Goal: Task Accomplishment & Management: Complete application form

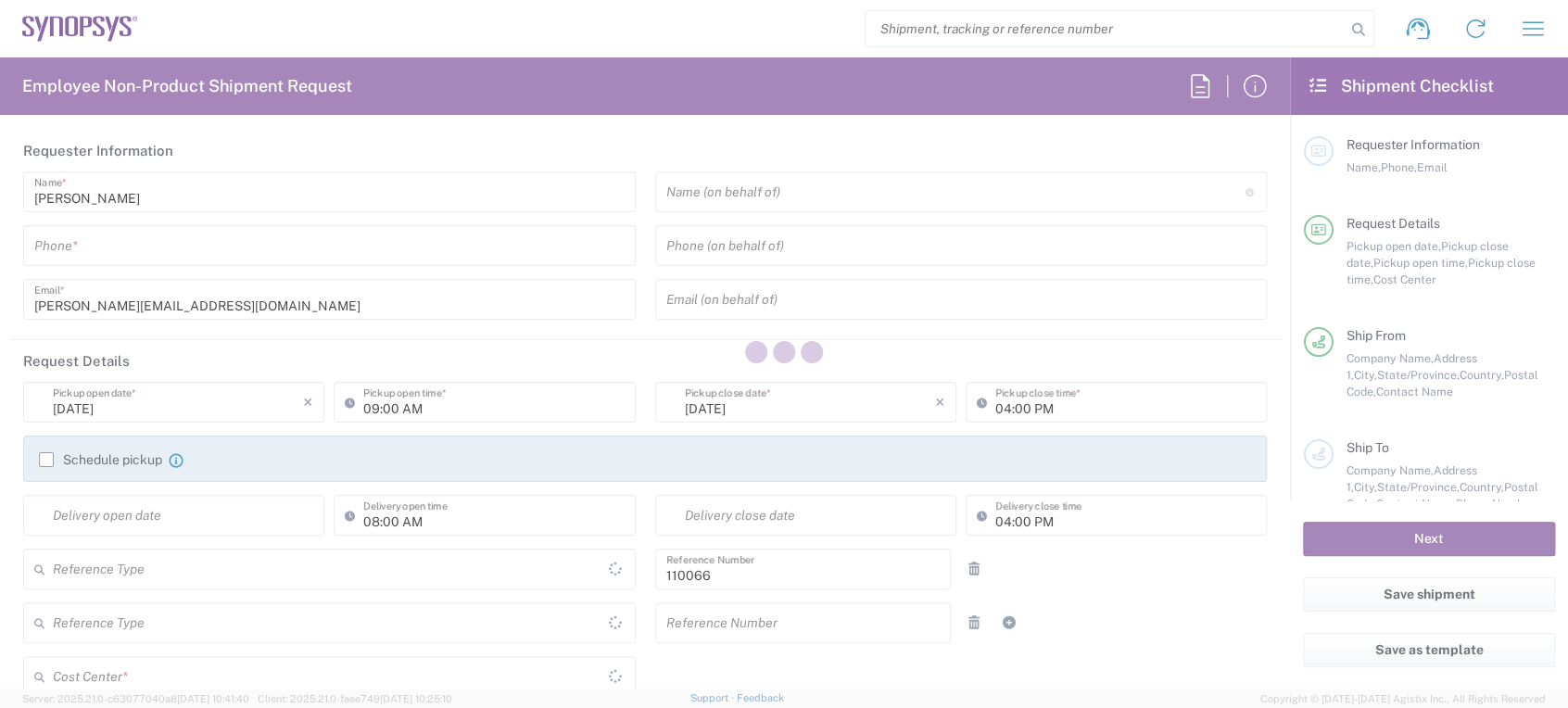
type input "Department"
type input "[GEOGRAPHIC_DATA]"
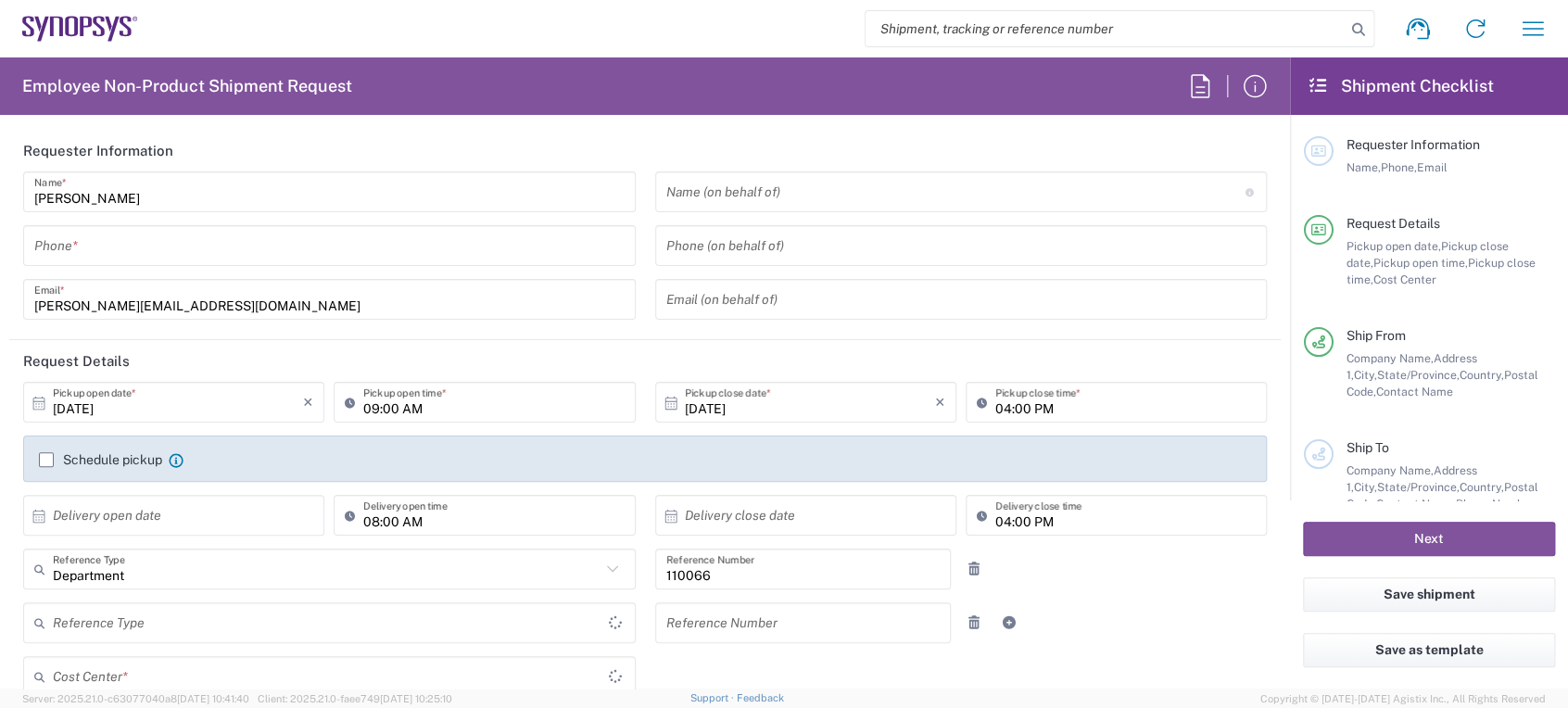
type input "Delivered at Place"
type input "US01, CIO, IT, ESS2 110066"
type input "[US_STATE]"
type input "[GEOGRAPHIC_DATA]"
click at [455, 243] on input "tel" at bounding box center [329, 246] width 590 height 32
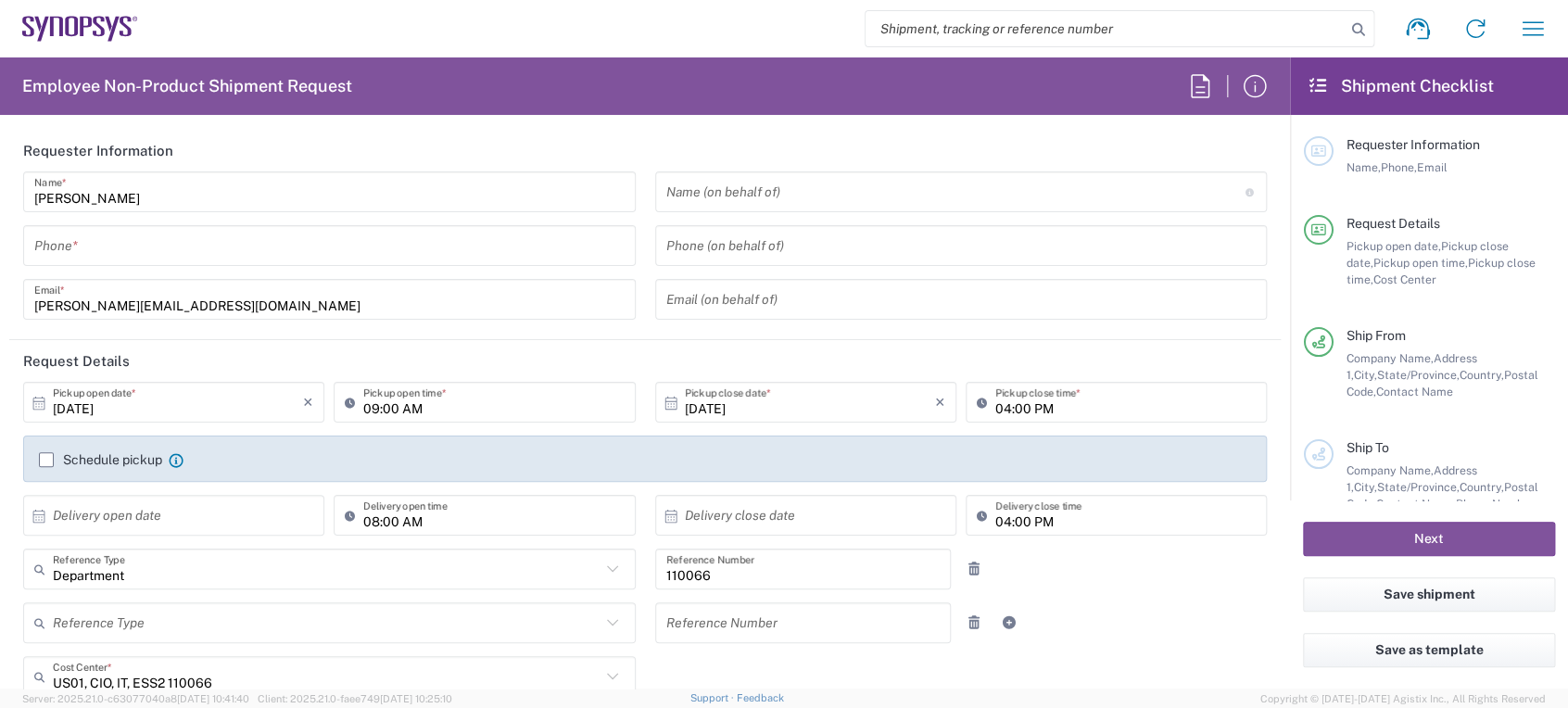
type input "Marlboro US04"
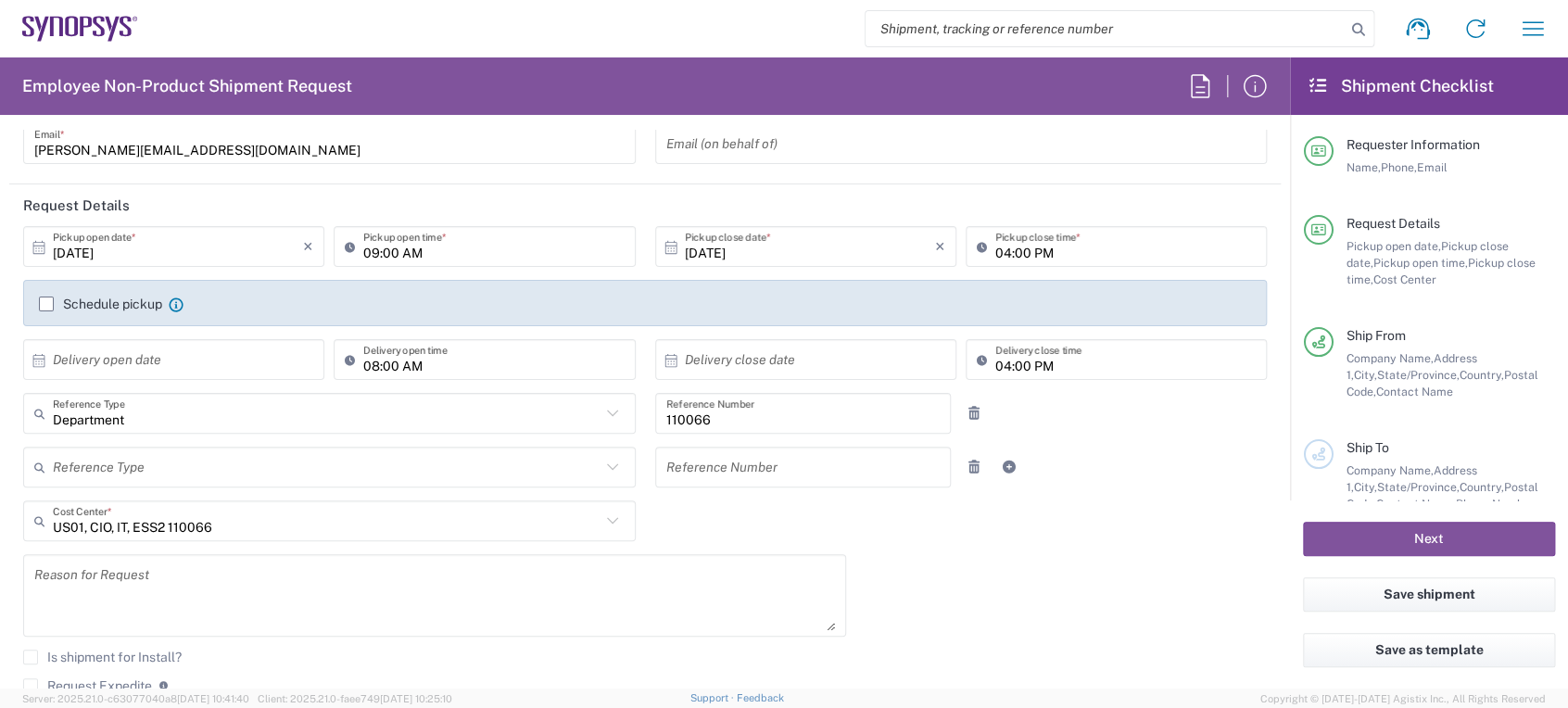
scroll to position [156, 0]
type input "7819643423"
click at [44, 296] on div "Schedule pickup When scheduling a pickup please be sure to meet the following c…" at bounding box center [111, 304] width 145 height 17
click at [44, 300] on label "Schedule pickup" at bounding box center [100, 304] width 123 height 15
click at [46, 304] on input "Schedule pickup" at bounding box center [46, 304] width 0 height 0
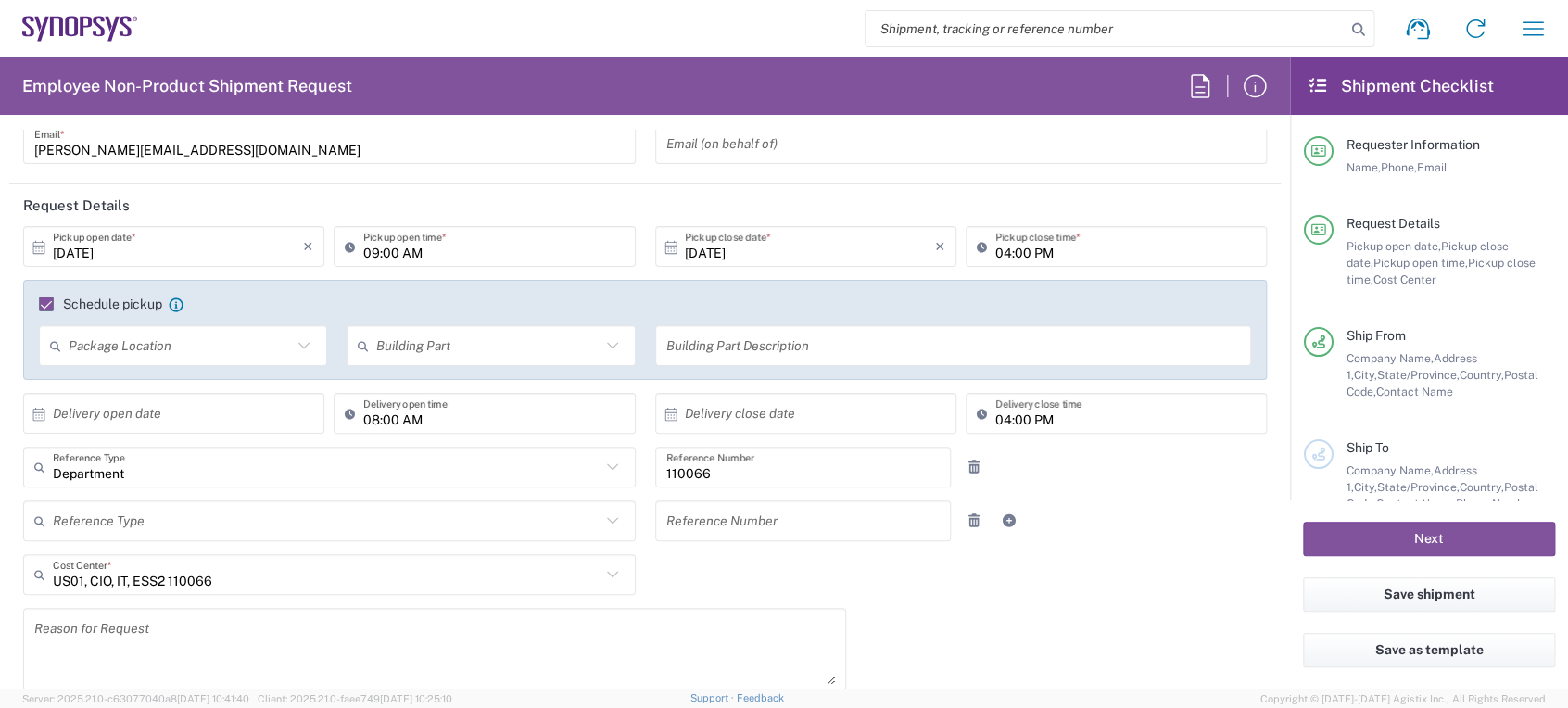
click at [364, 246] on input "09:00 AM" at bounding box center [492, 247] width 260 height 32
click at [408, 250] on input "12:00 AM" at bounding box center [492, 247] width 260 height 32
type input "12:00 PM"
click at [995, 256] on input "04:00 PM" at bounding box center [1125, 247] width 260 height 32
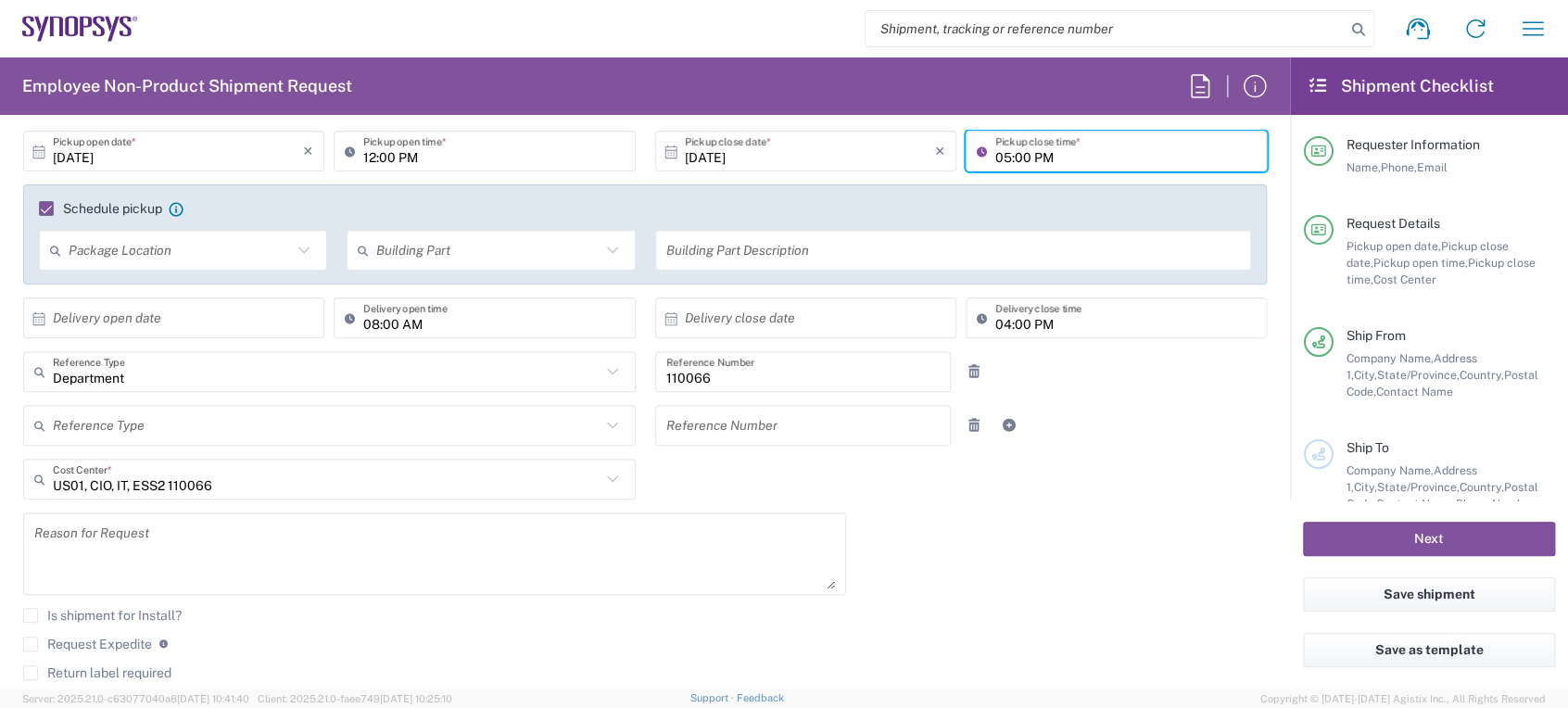
type input "05:00 PM"
click at [169, 532] on textarea at bounding box center [434, 553] width 801 height 71
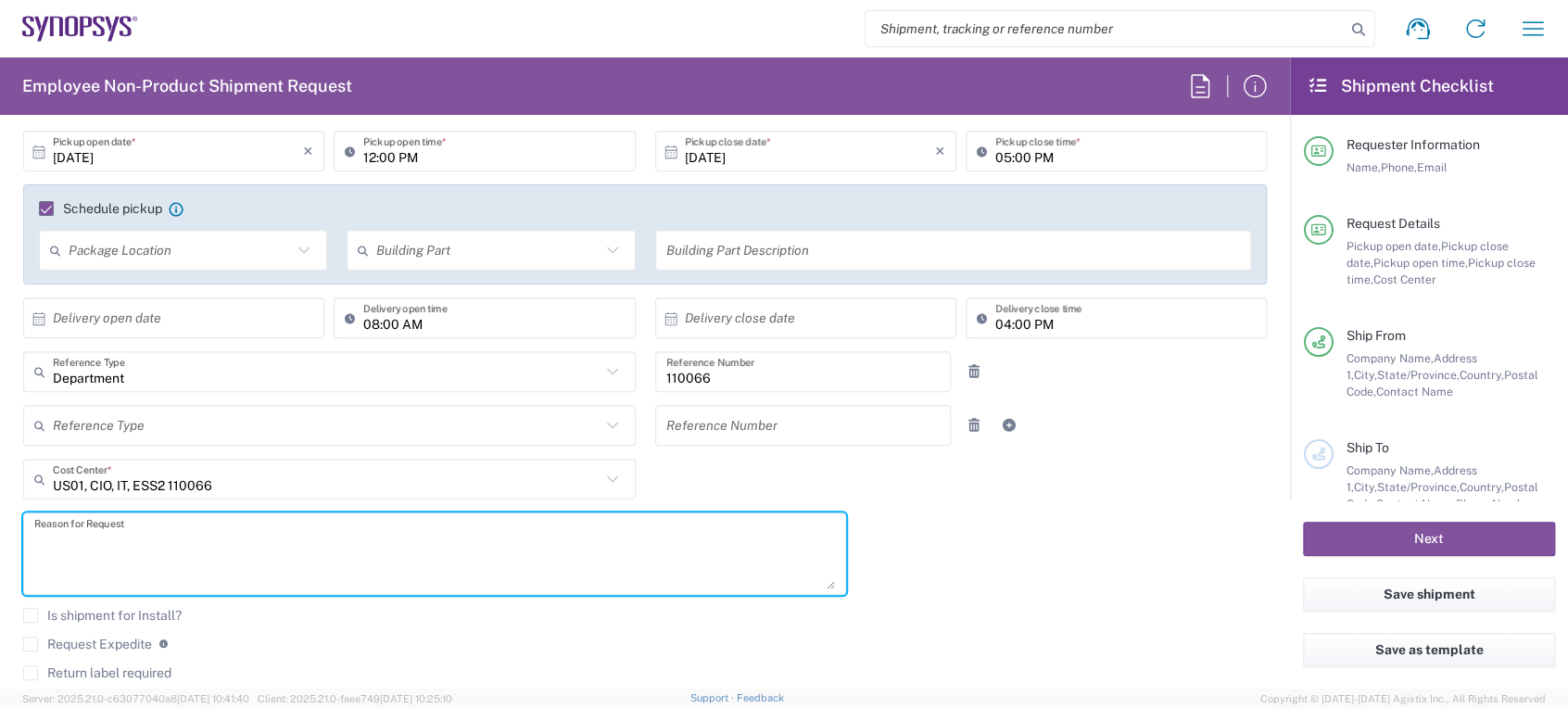
paste textarea "RITM0396903"
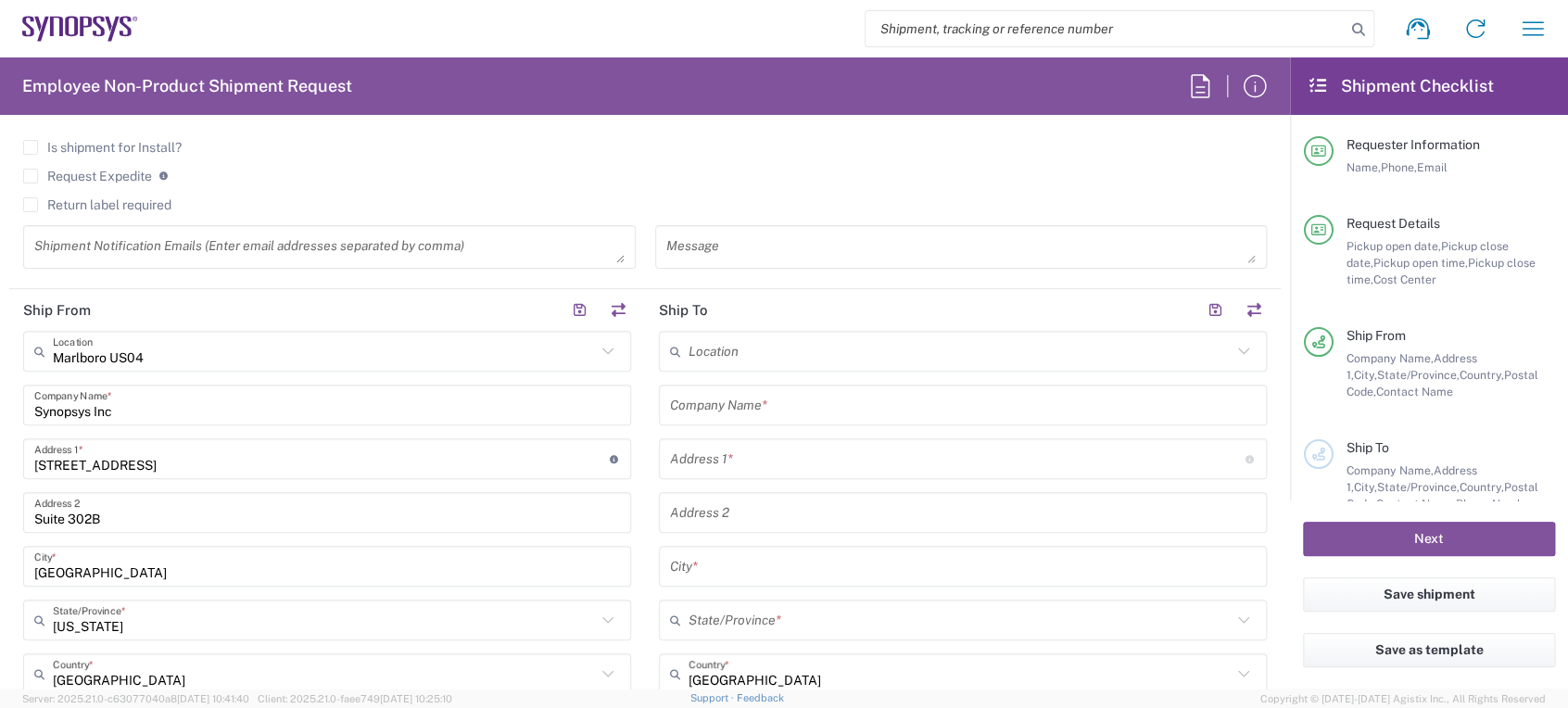
scroll to position [721, 0]
type textarea "RITM0396903 System Return"
click at [731, 352] on input "text" at bounding box center [959, 350] width 543 height 32
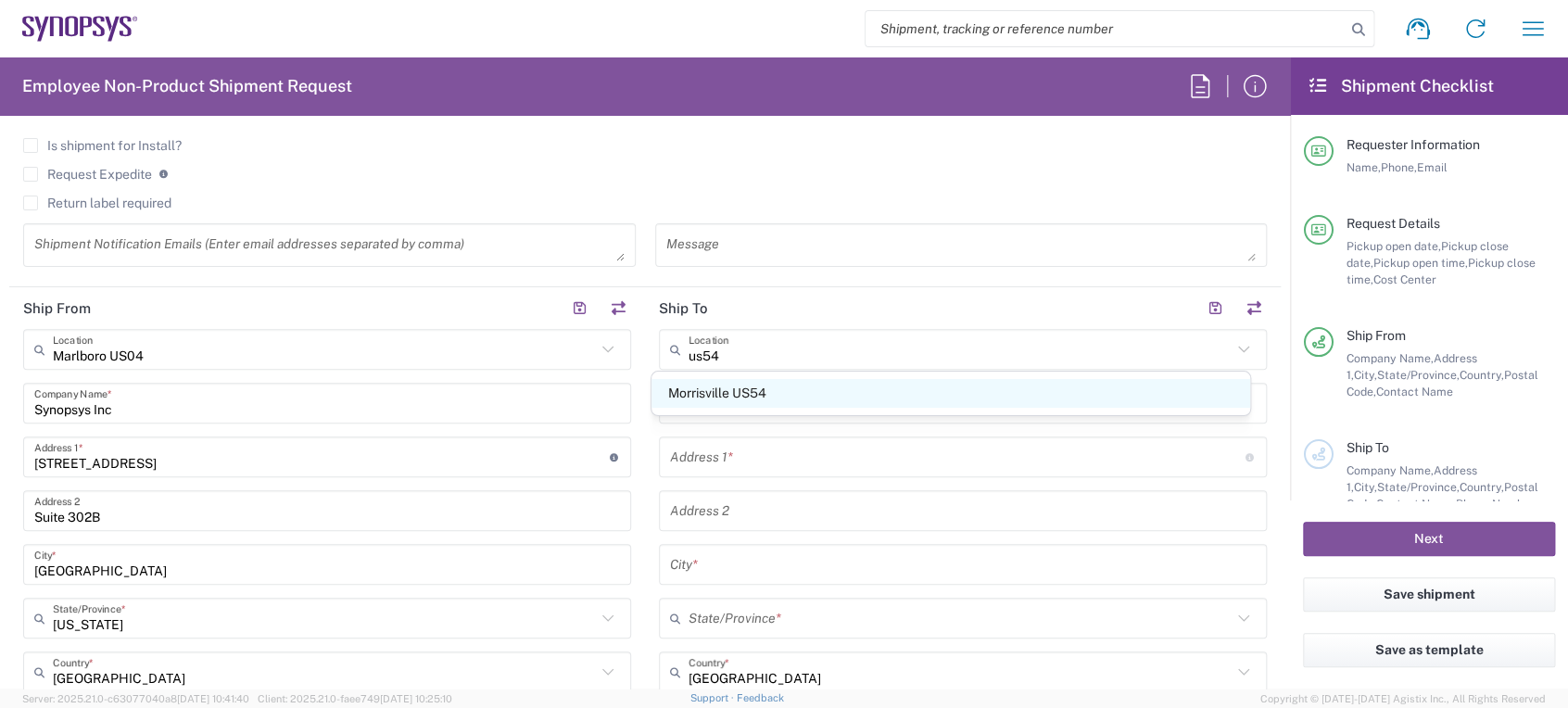
click at [741, 383] on span "Morrisville US54" at bounding box center [950, 393] width 597 height 28
type input "Morrisville US54"
type input "Synopsys Inc"
type input "[STREET_ADDRESS][PERSON_NAME]"
type input "Suite 300"
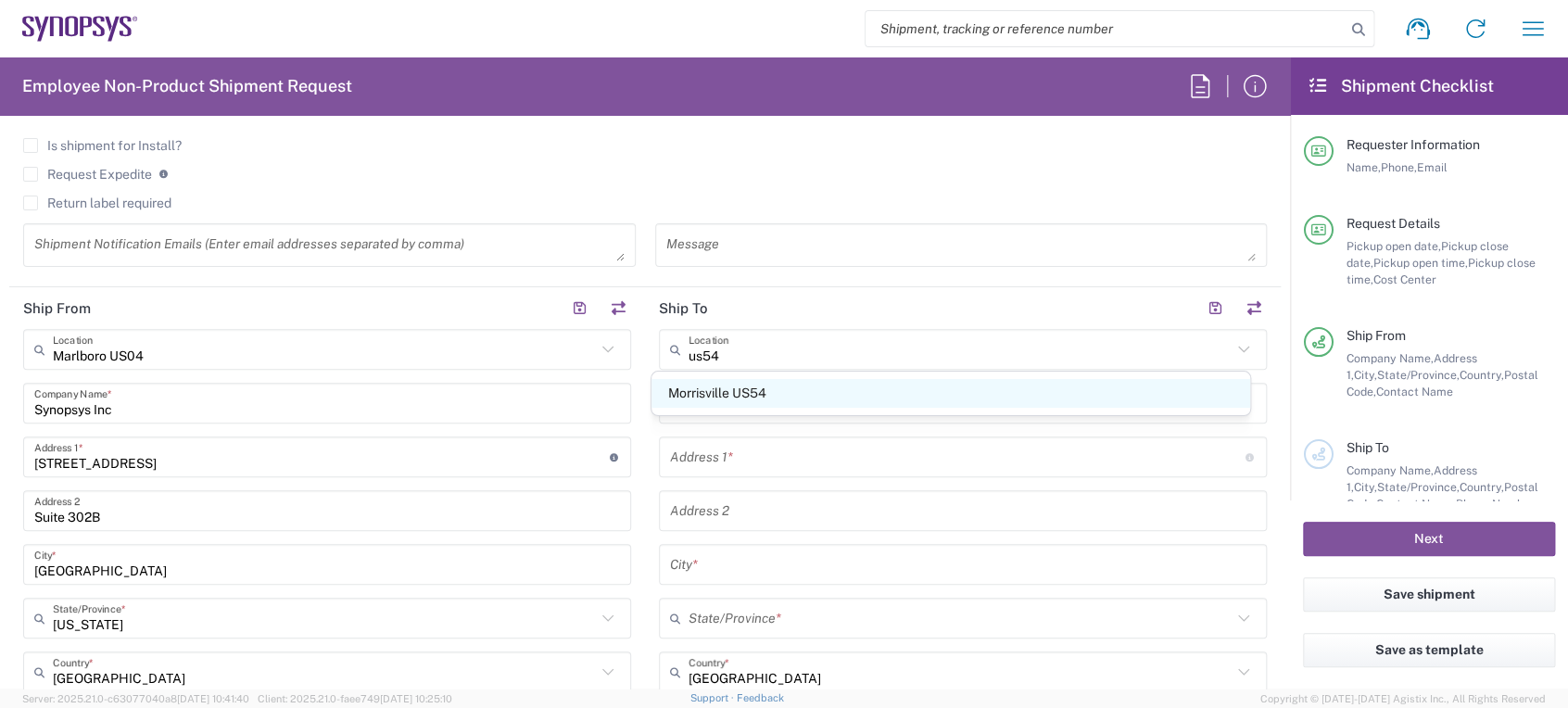
type input "Morrisville"
type input "[US_STATE]"
type input "27560"
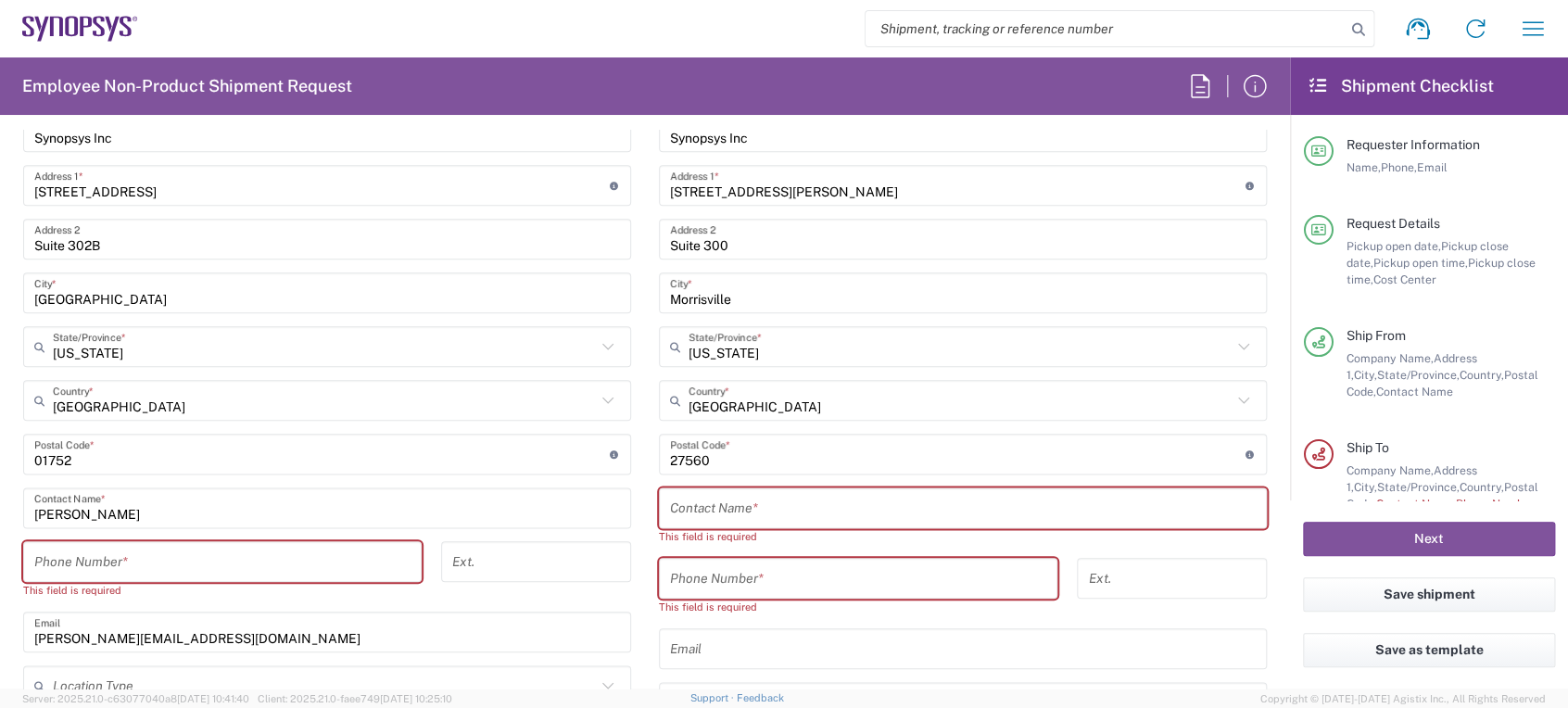
scroll to position [1127, 0]
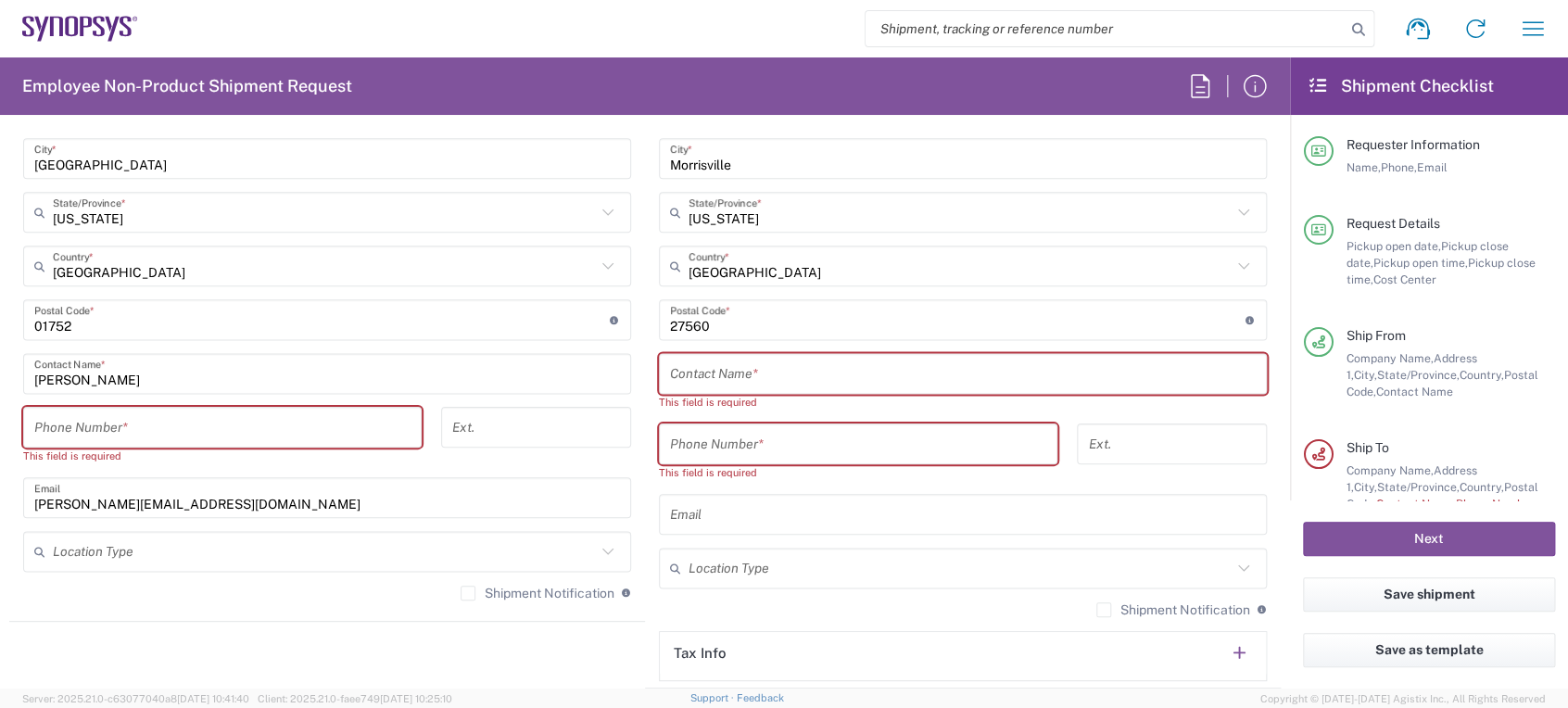
click at [292, 430] on input "tel" at bounding box center [222, 427] width 376 height 32
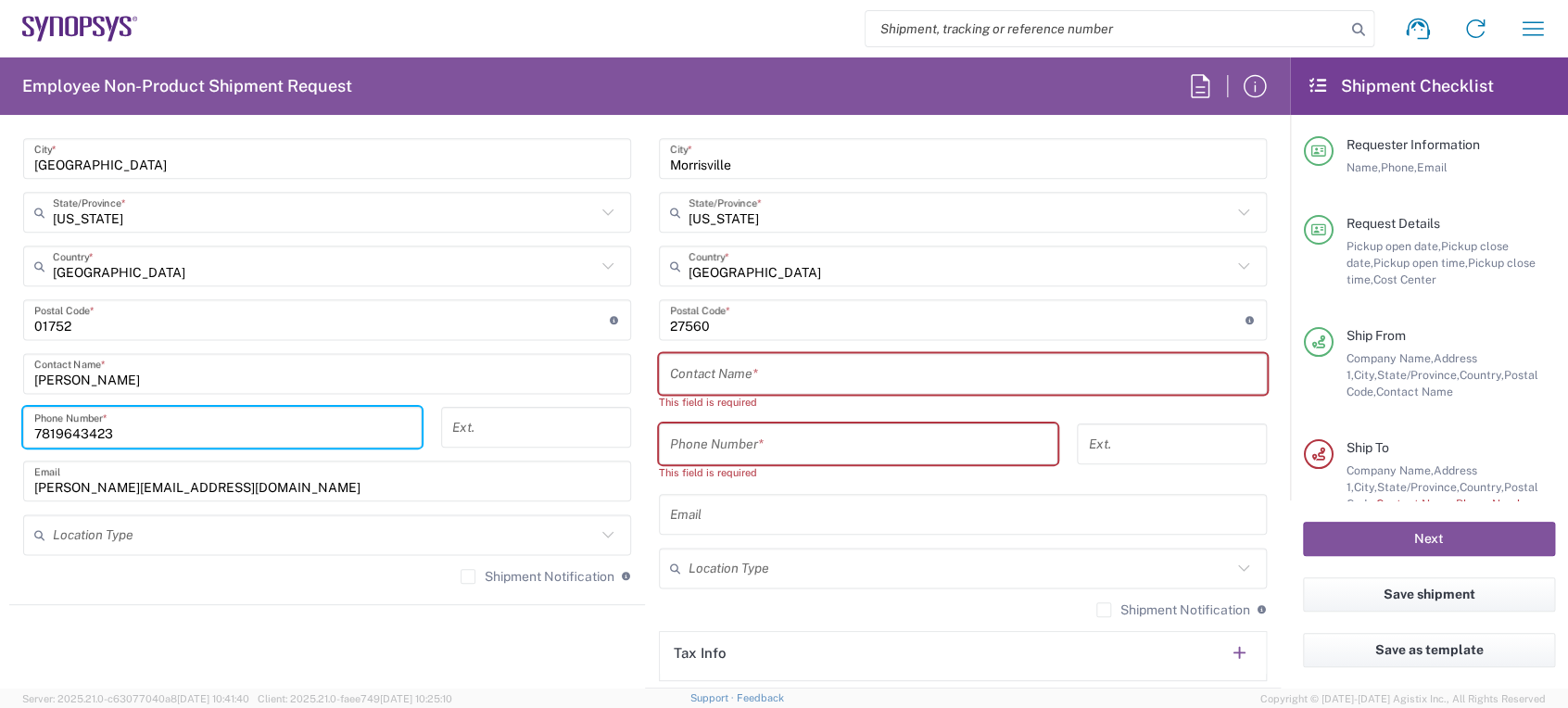
type input "7819643423"
click at [462, 584] on div "Shipment Notification If checked, a shipment notification email will be sent to…" at bounding box center [327, 582] width 608 height 29
click at [460, 580] on label "Shipment Notification" at bounding box center [537, 577] width 154 height 15
click at [468, 577] on input "Shipment Notification" at bounding box center [468, 577] width 0 height 0
click at [1096, 612] on label "Shipment Notification" at bounding box center [1173, 610] width 154 height 15
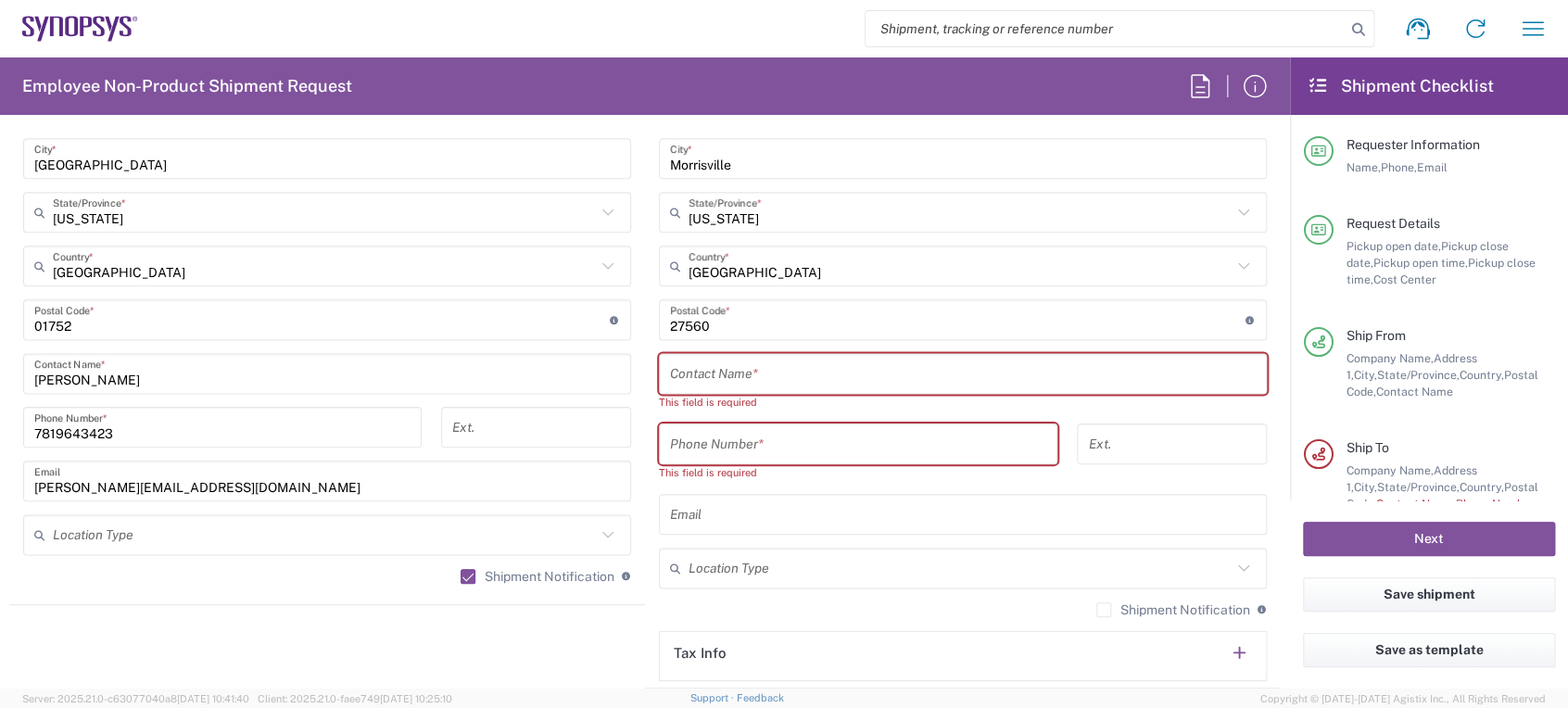
click at [1104, 610] on input "Shipment Notification" at bounding box center [1104, 610] width 0 height 0
click at [780, 667] on header "Tax Info" at bounding box center [962, 653] width 606 height 42
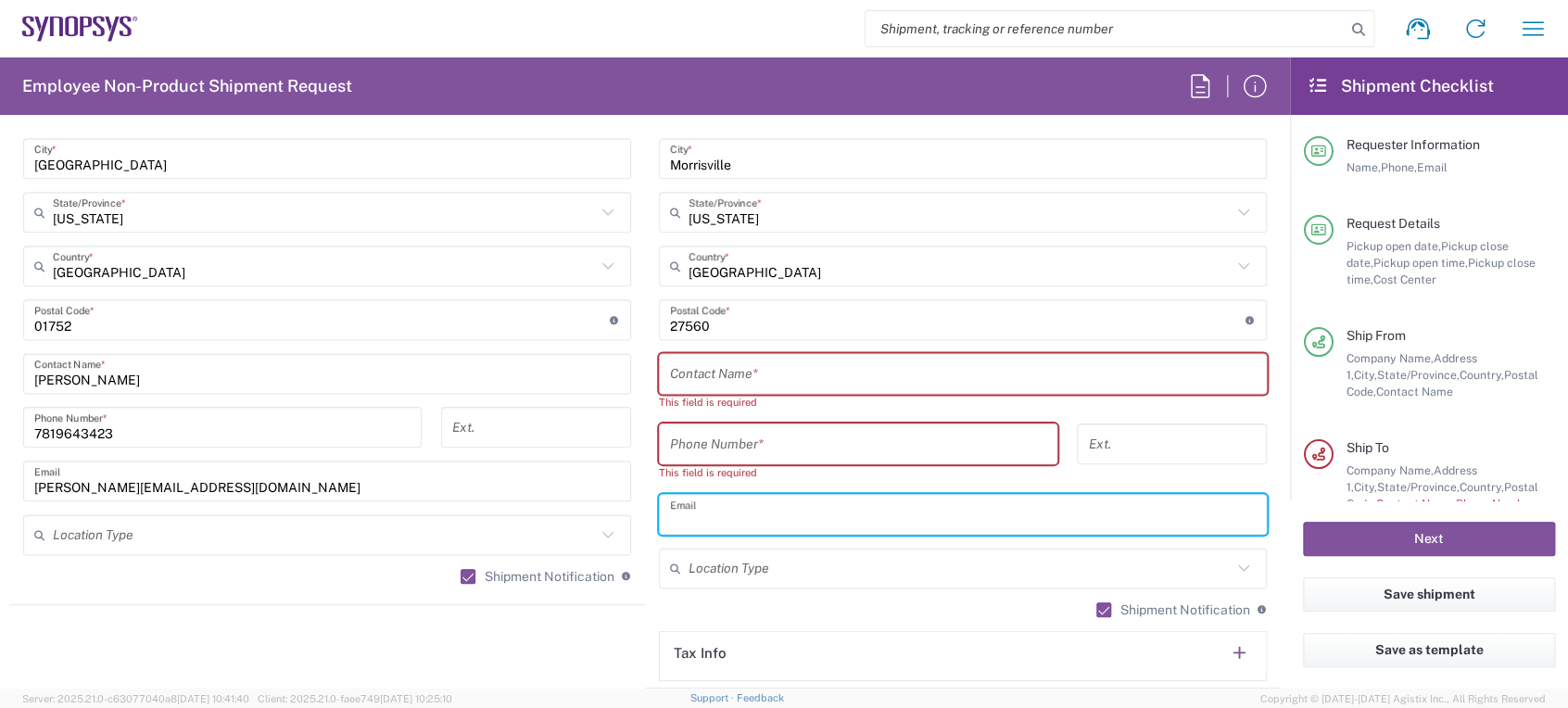
click at [700, 509] on input "text" at bounding box center [963, 514] width 586 height 32
paste input "[EMAIL_ADDRESS][DOMAIN_NAME]"
type input "[EMAIL_ADDRESS][DOMAIN_NAME]"
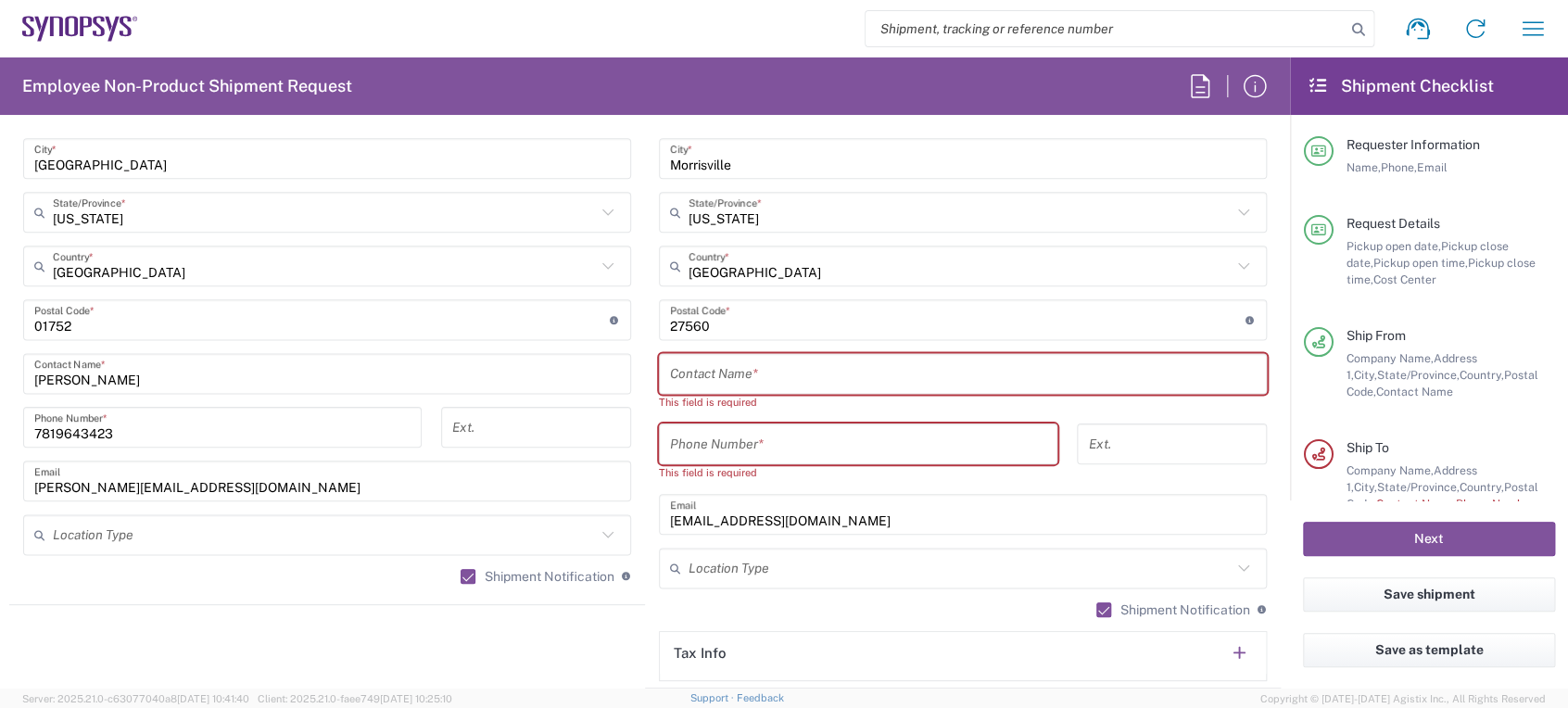
click at [833, 640] on header "Tax Info" at bounding box center [962, 653] width 606 height 42
click at [767, 374] on input "text" at bounding box center [963, 373] width 586 height 32
paste input "[PERSON_NAME]"
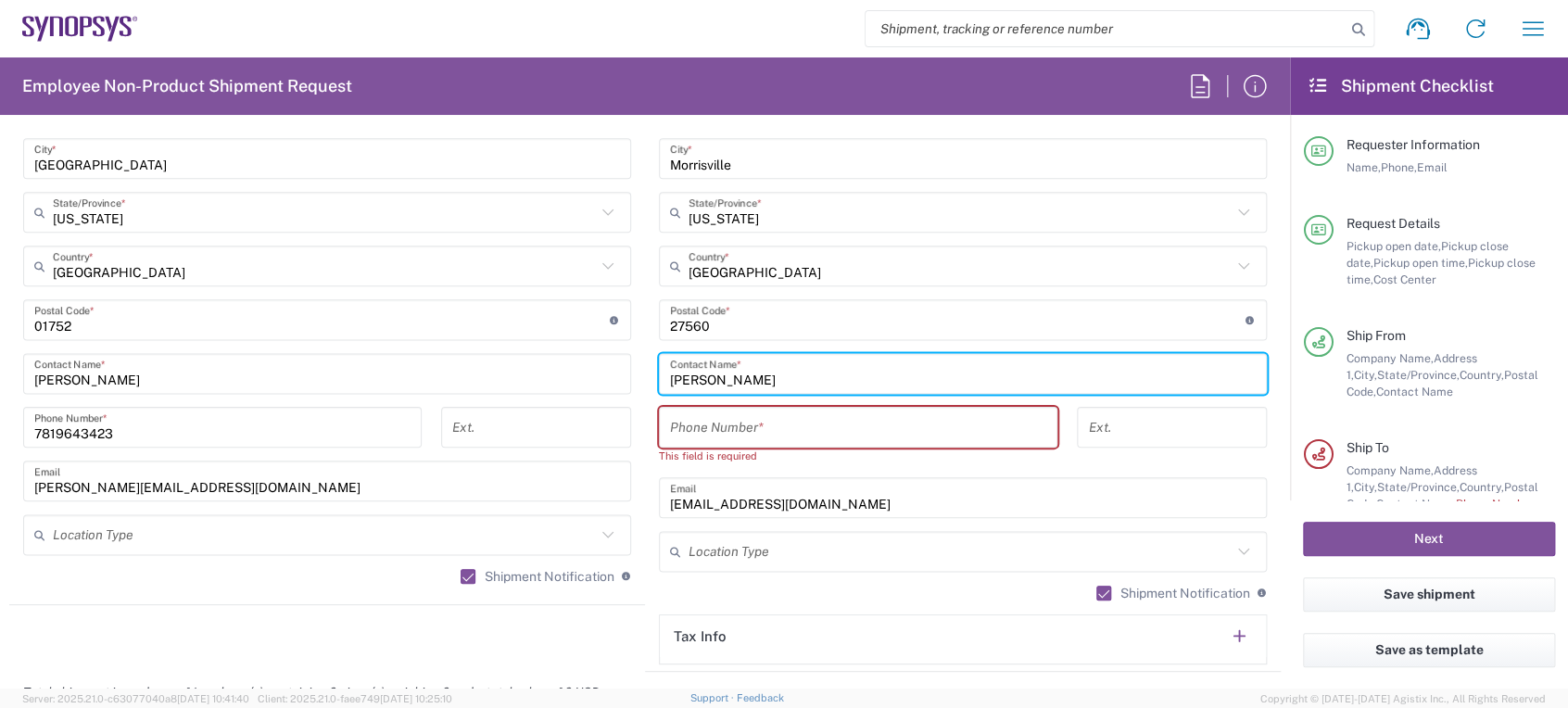
type input "[PERSON_NAME]"
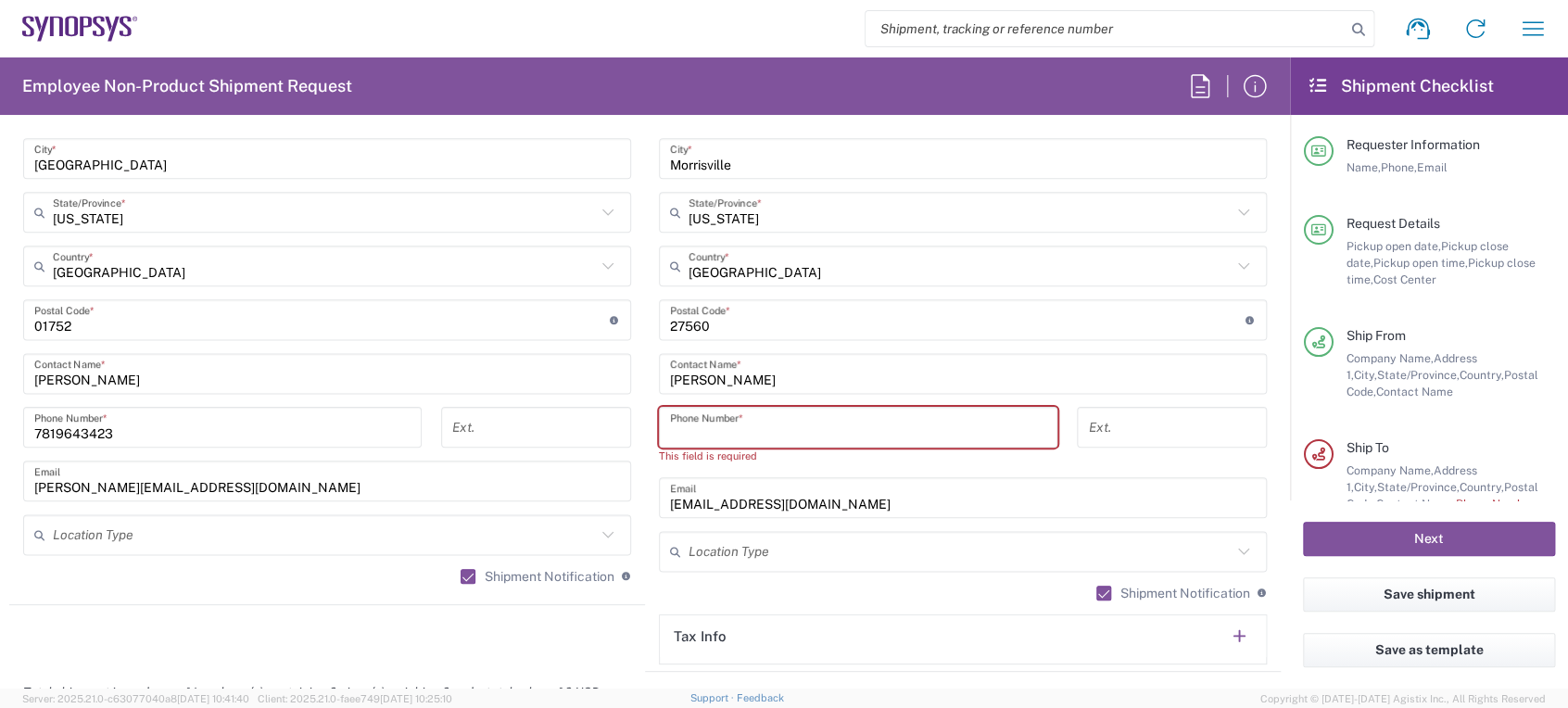
click at [767, 423] on input "tel" at bounding box center [858, 427] width 376 height 32
click at [897, 656] on agx-form-section "Tax Info" at bounding box center [962, 639] width 608 height 50
click at [743, 420] on input "tel" at bounding box center [858, 427] width 376 height 32
paste input "[PHONE_NUMBER]"
click at [730, 429] on input "[PHONE_NUMBER]" at bounding box center [858, 427] width 376 height 32
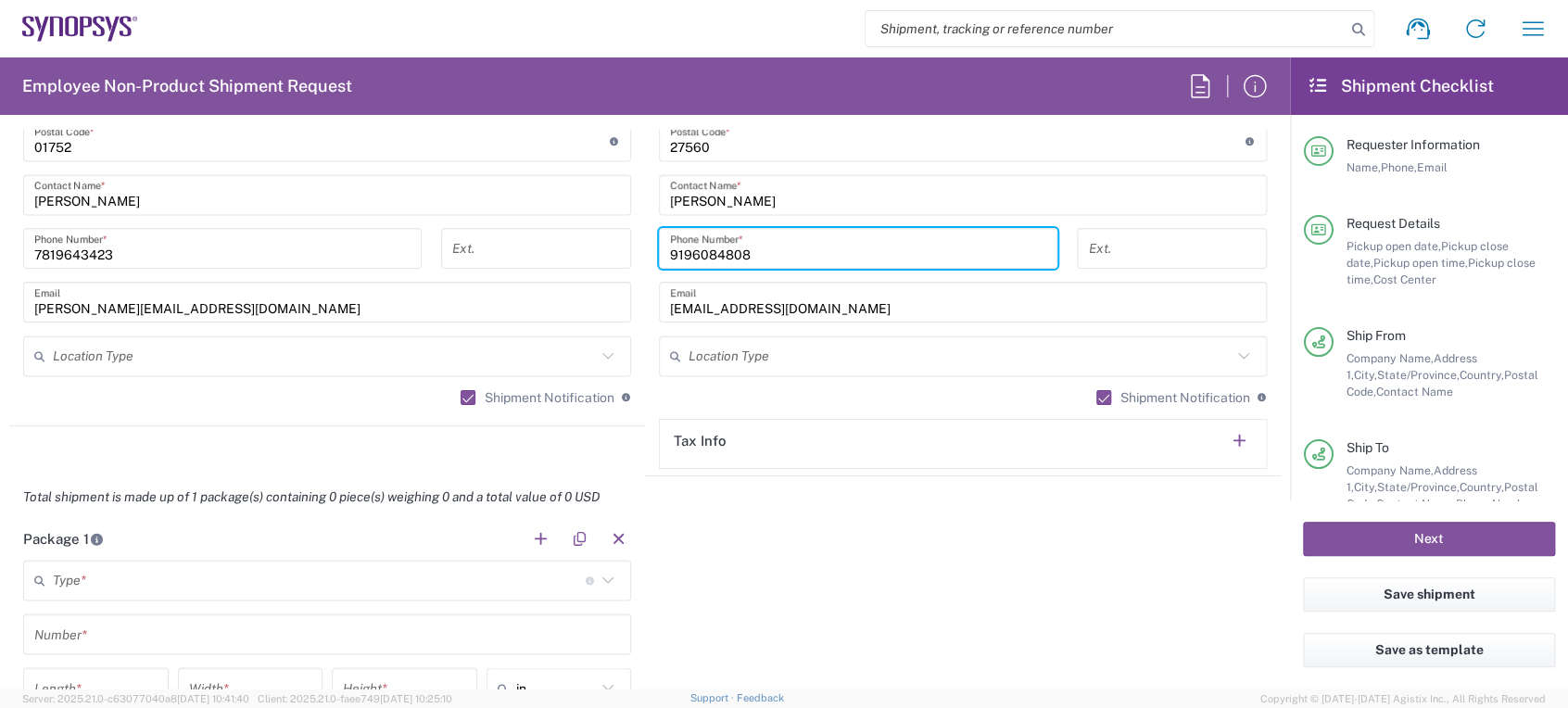
scroll to position [1422, 0]
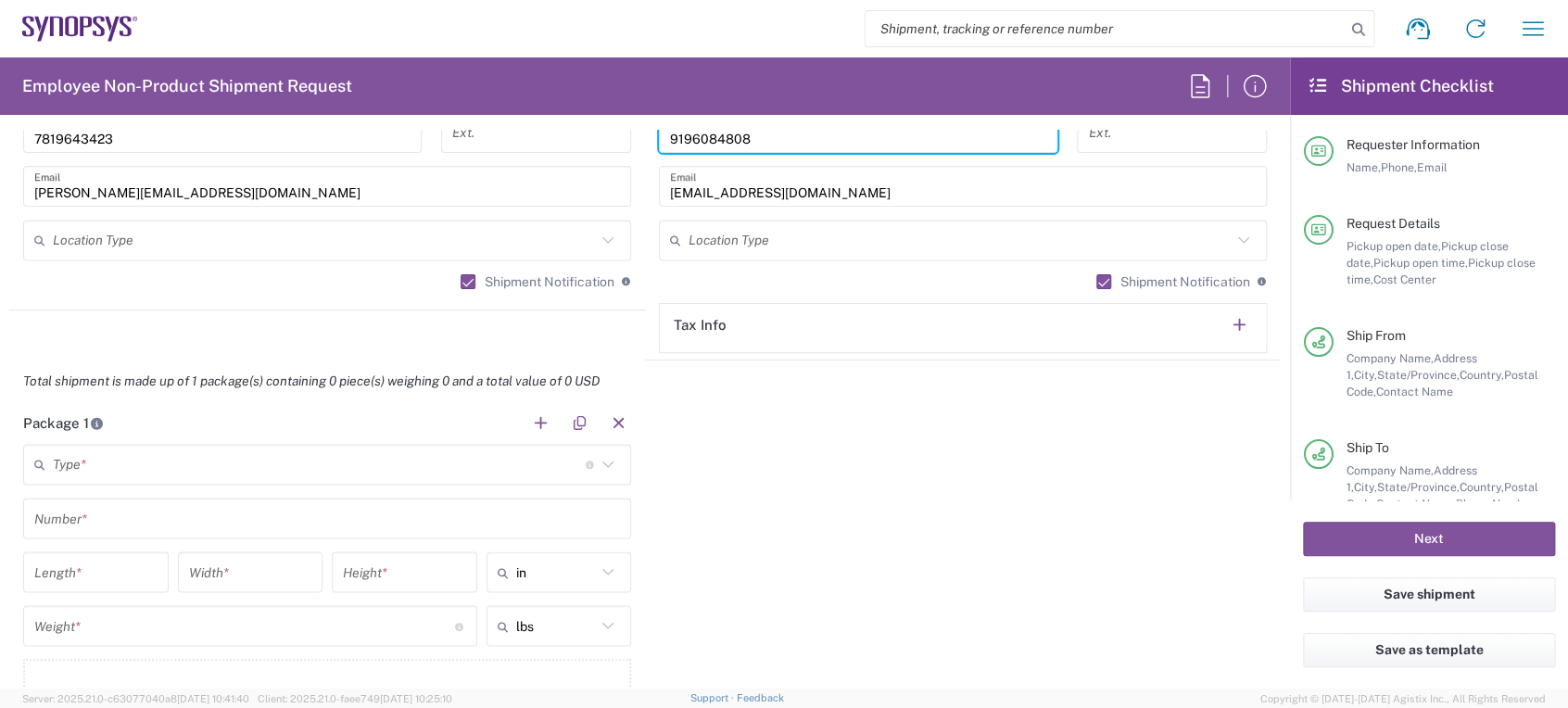
type input "9196084808"
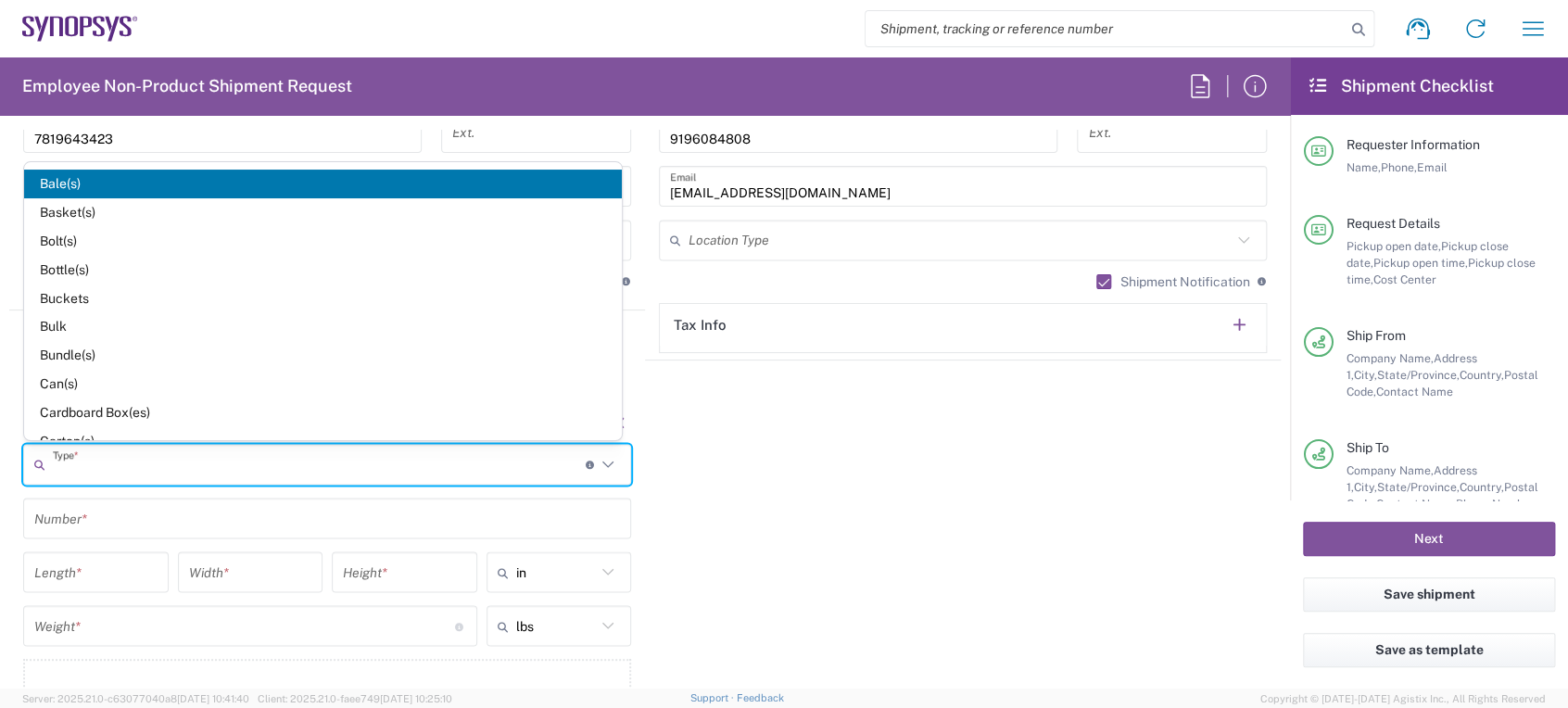
click at [429, 464] on input "text" at bounding box center [319, 464] width 533 height 32
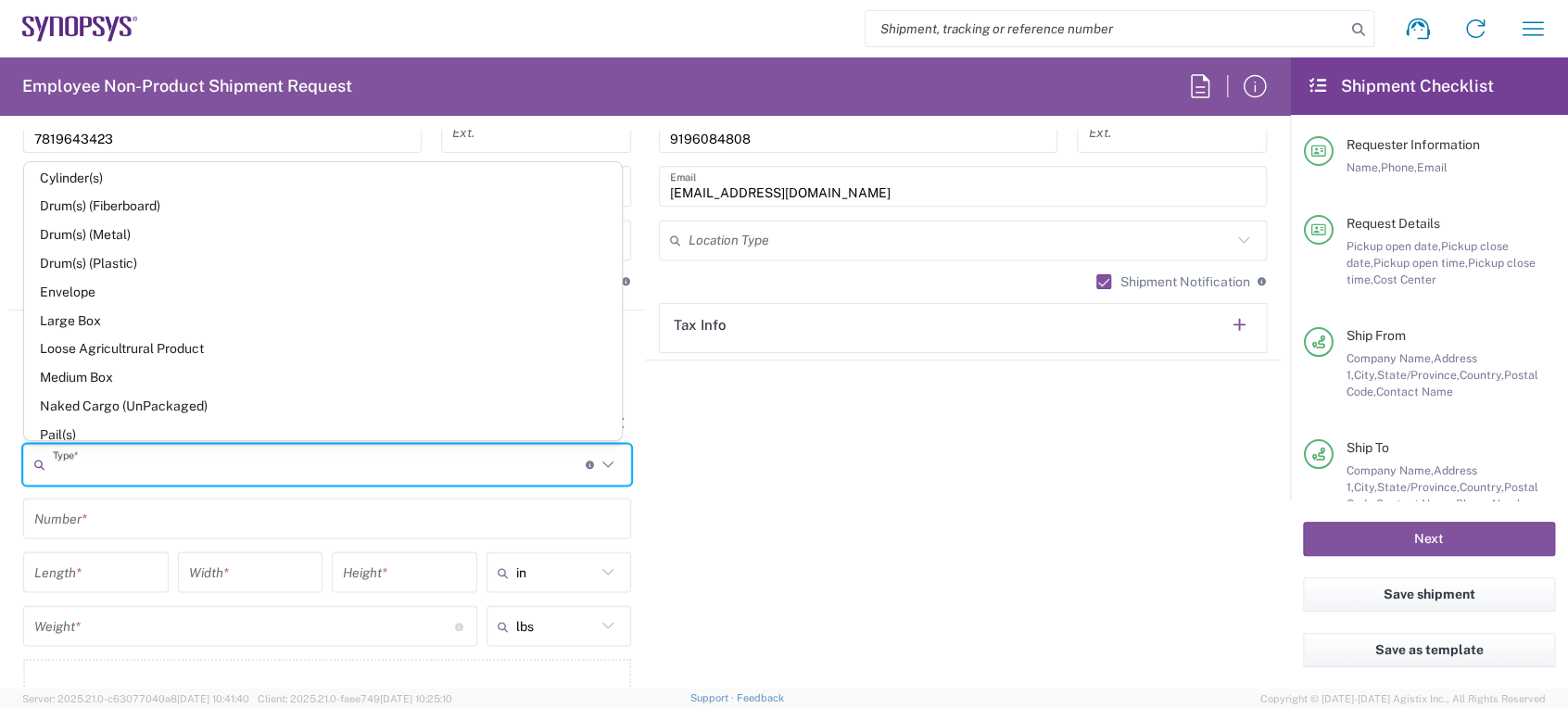
scroll to position [407, 0]
click at [263, 312] on span "Large Box" at bounding box center [322, 319] width 597 height 28
type input "Large Box"
type input "17.5"
type input "12.5"
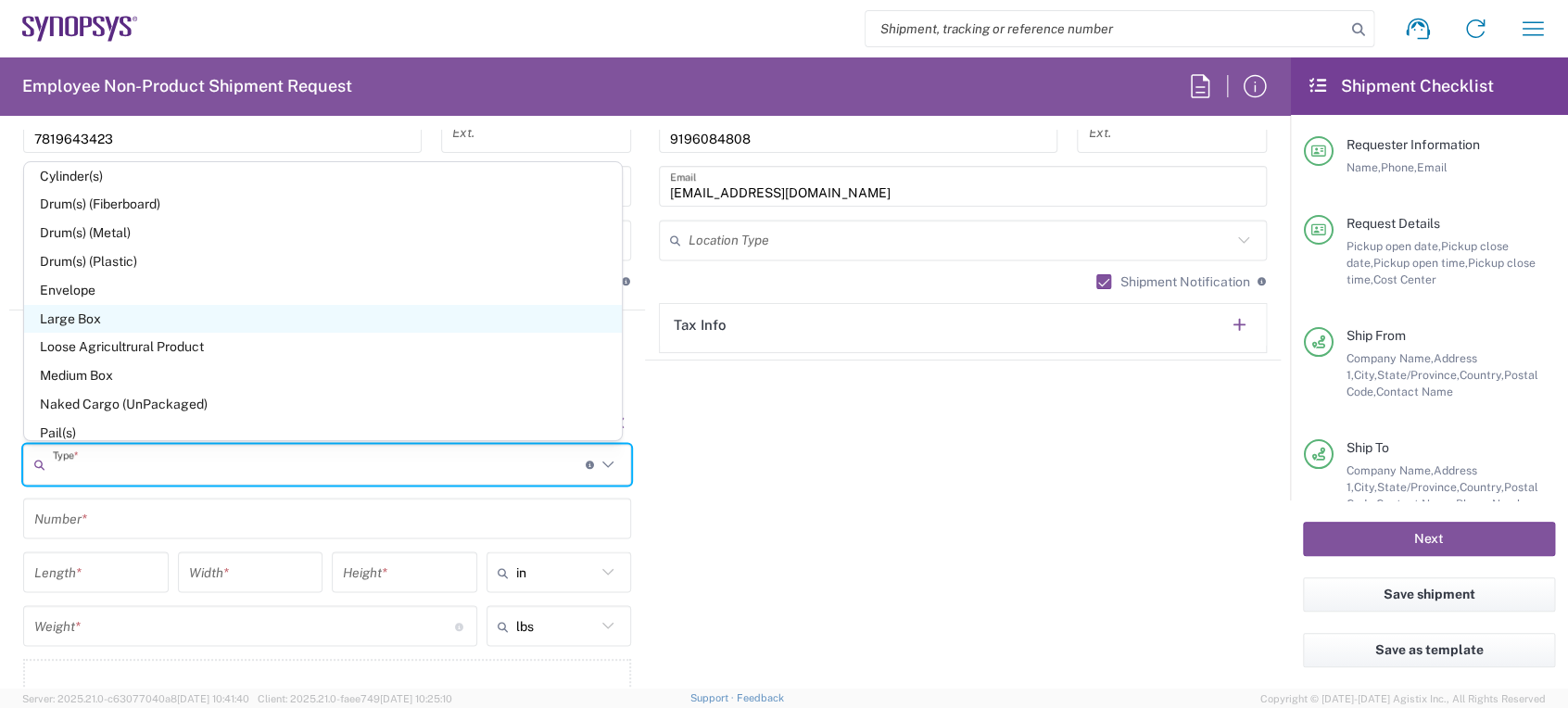
type input "3"
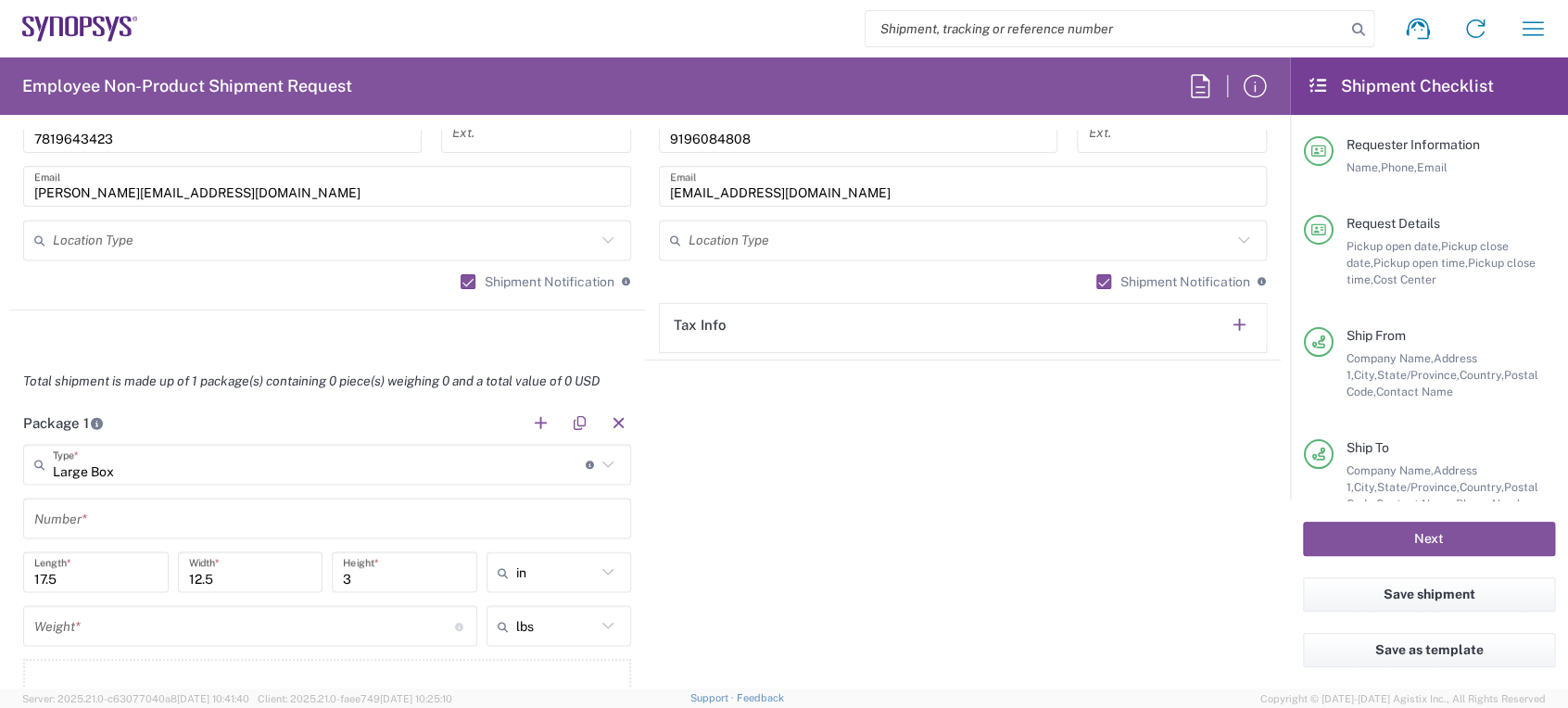
scroll to position [1495, 0]
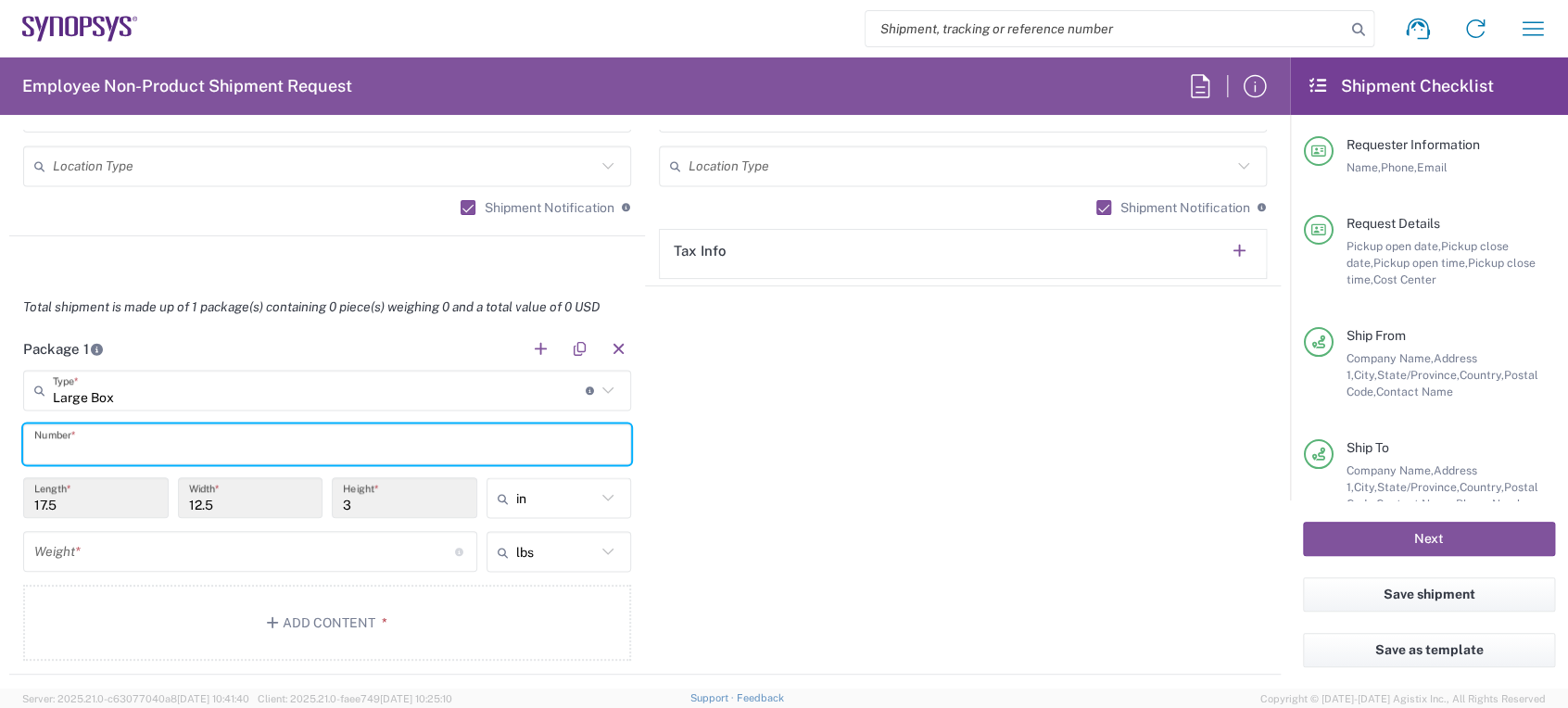
click at [118, 440] on input "text" at bounding box center [327, 444] width 586 height 32
type input "1"
click at [153, 554] on input "number" at bounding box center [244, 552] width 421 height 32
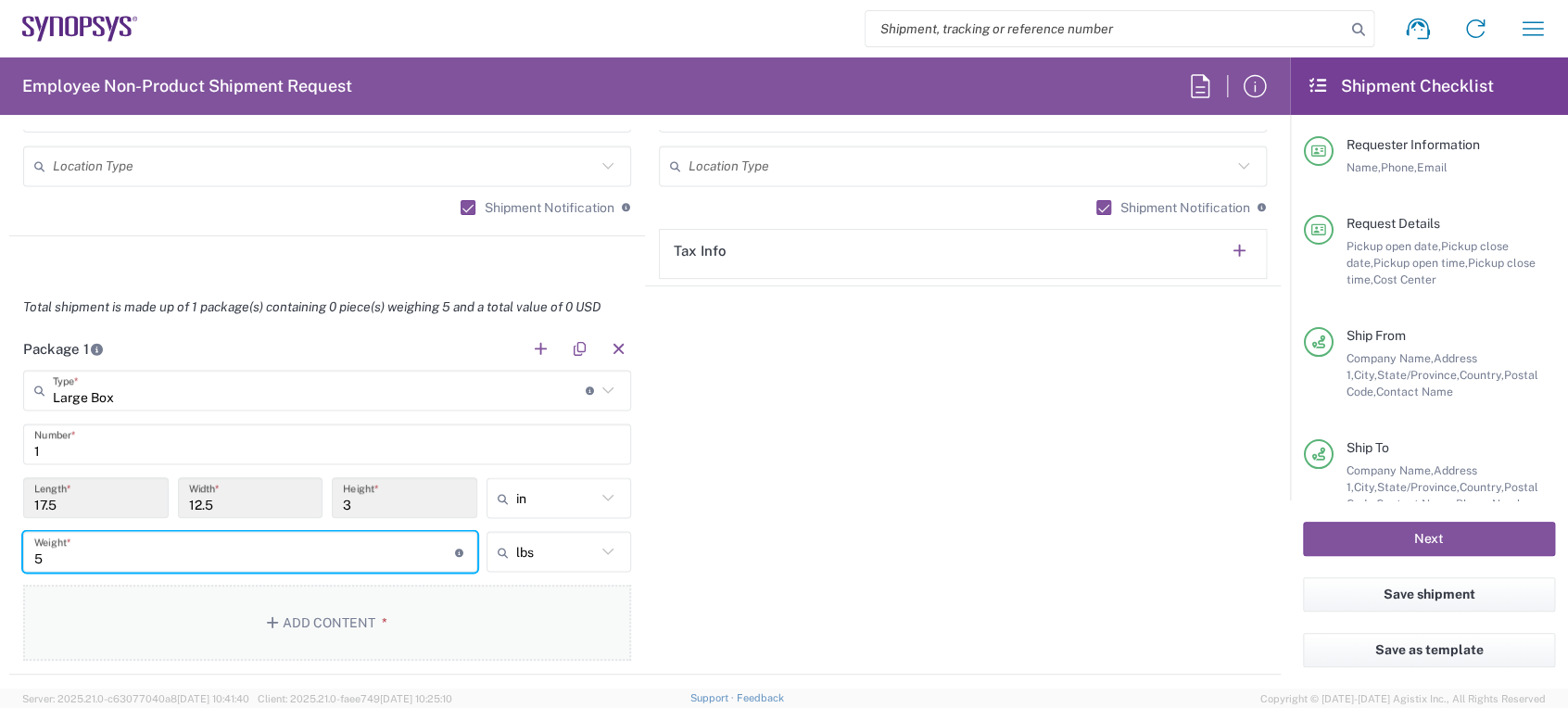
type input "5"
click at [375, 615] on span "*" at bounding box center [381, 623] width 12 height 15
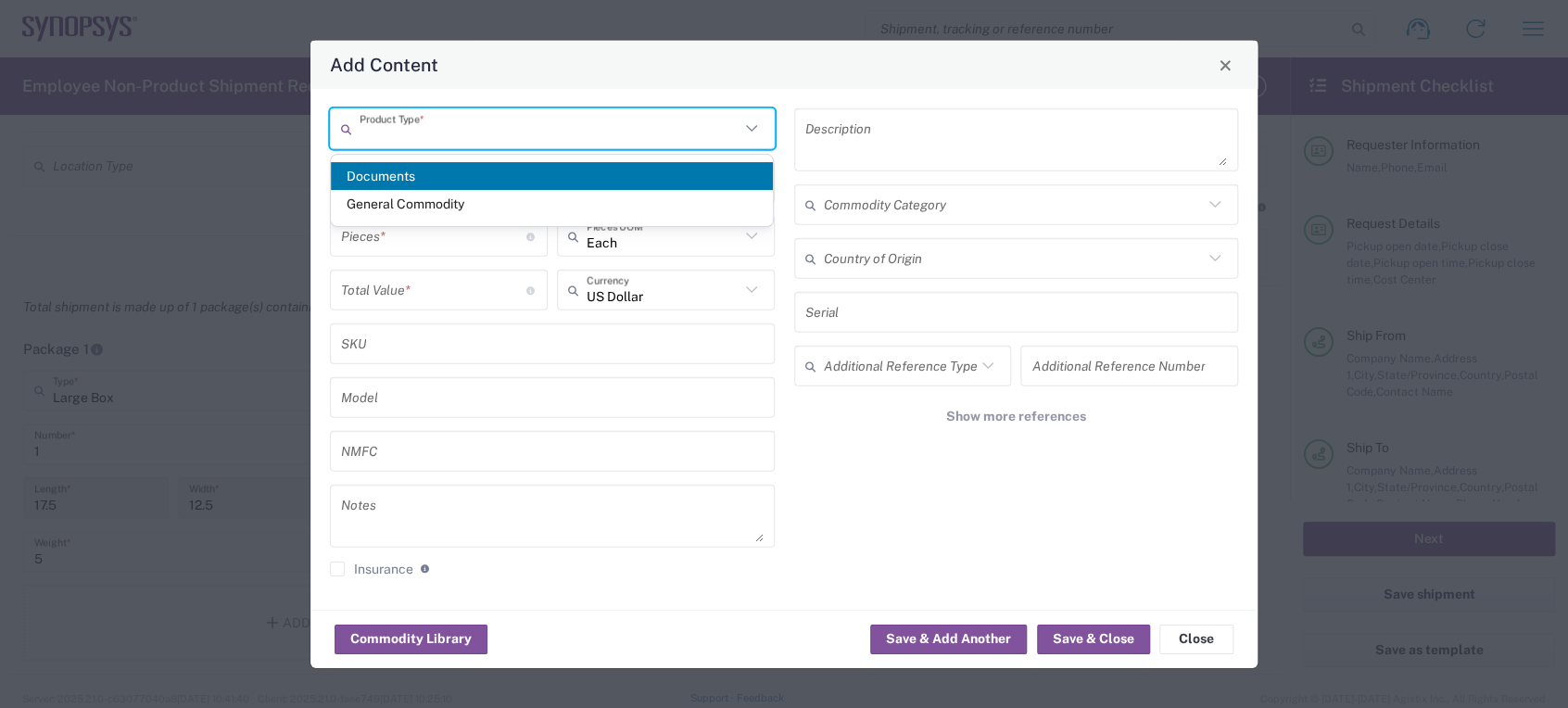
click at [555, 144] on input "text" at bounding box center [549, 129] width 380 height 32
click at [508, 206] on span "General Commodity" at bounding box center [552, 204] width 443 height 28
type input "General Commodity"
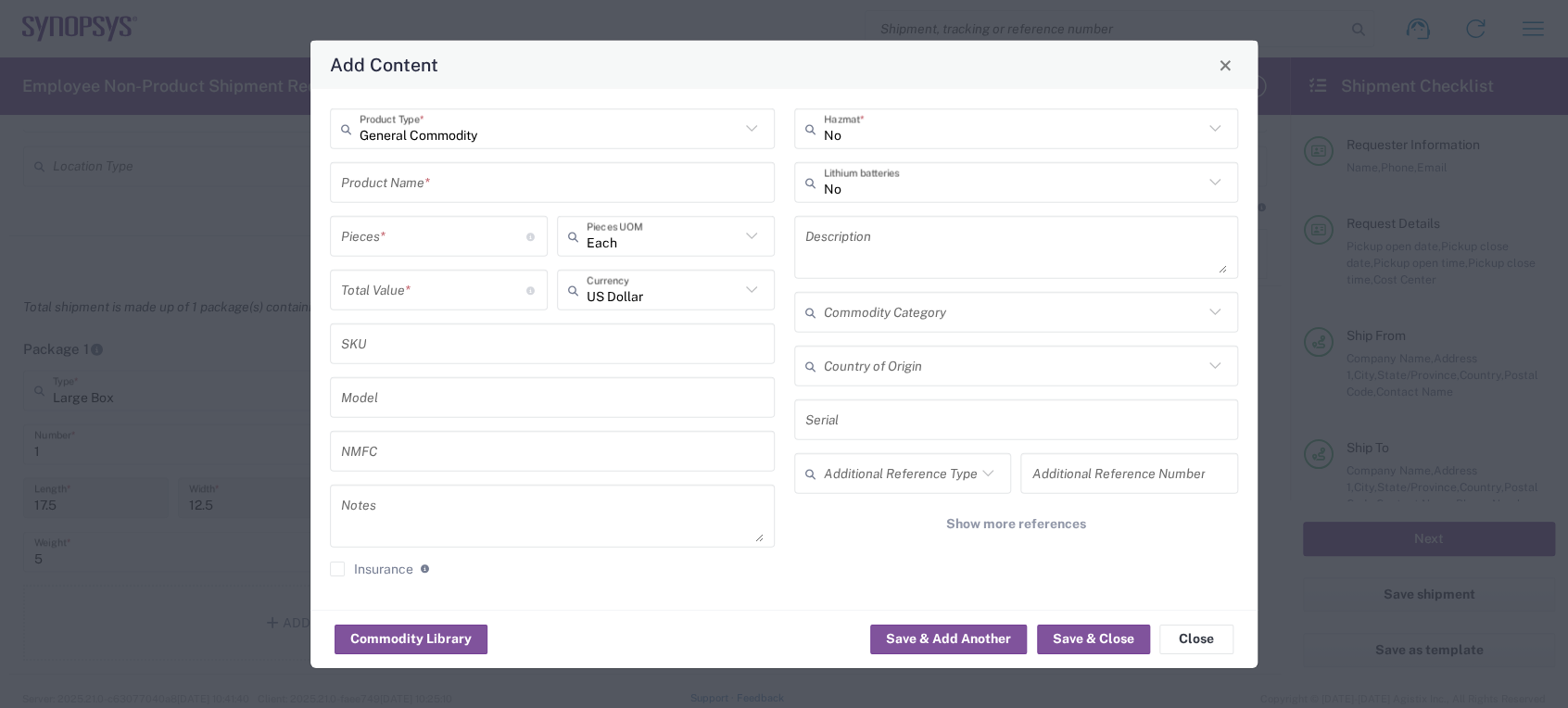
click at [496, 181] on input "text" at bounding box center [552, 181] width 422 height 32
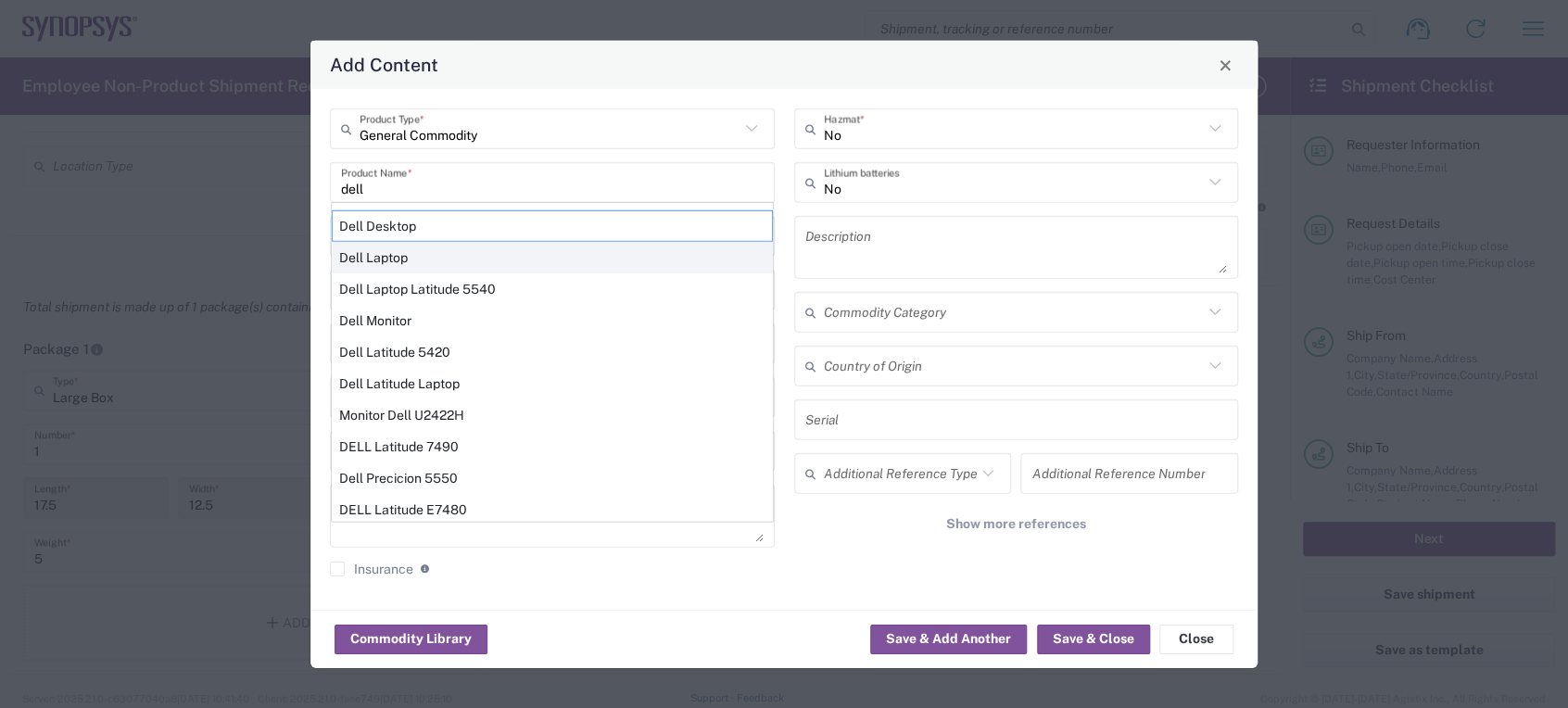
click at [425, 252] on div "Dell Laptop" at bounding box center [552, 257] width 441 height 31
type input "Dell Laptop"
type textarea "Dell Laptop"
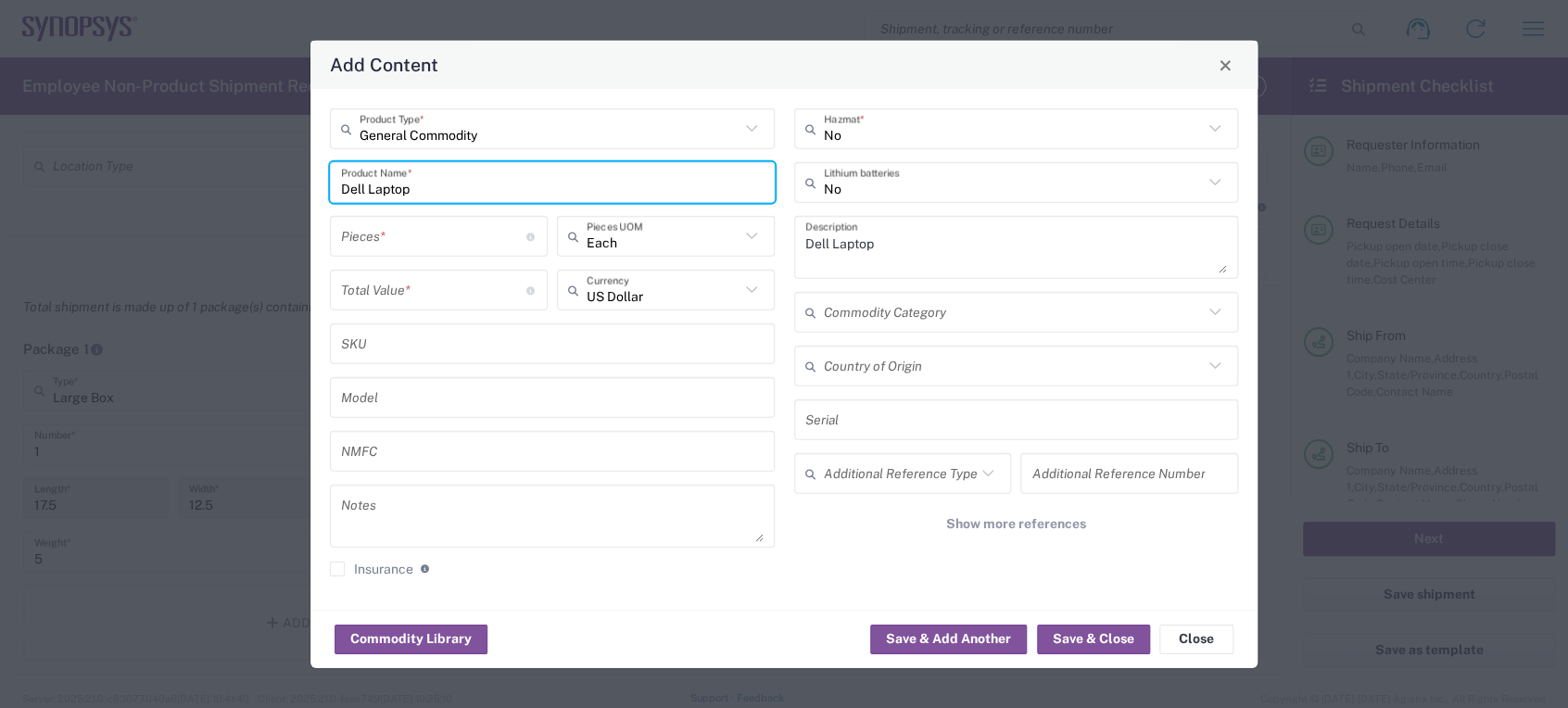
click at [383, 231] on input "number" at bounding box center [434, 235] width 185 height 32
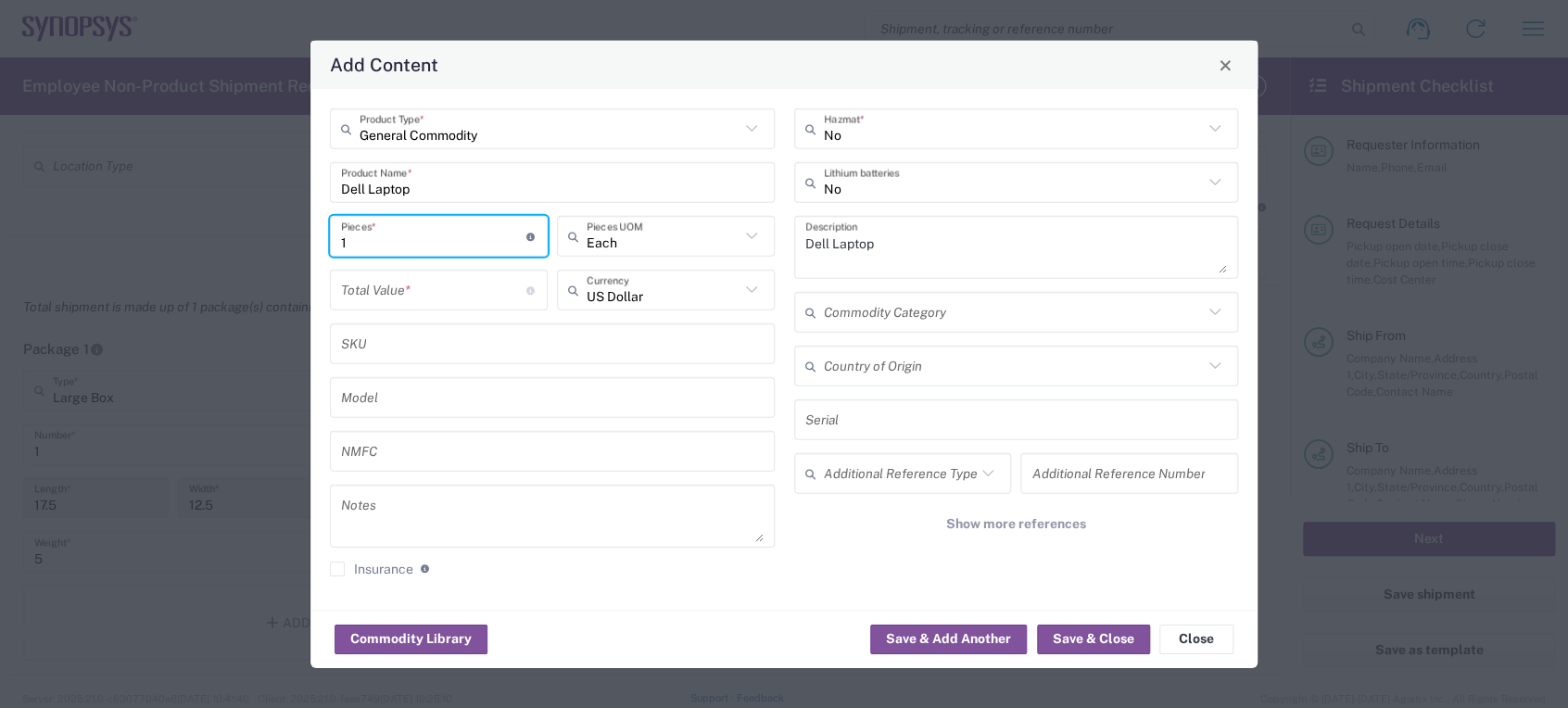
type input "1"
click at [375, 302] on input "number" at bounding box center [434, 289] width 185 height 32
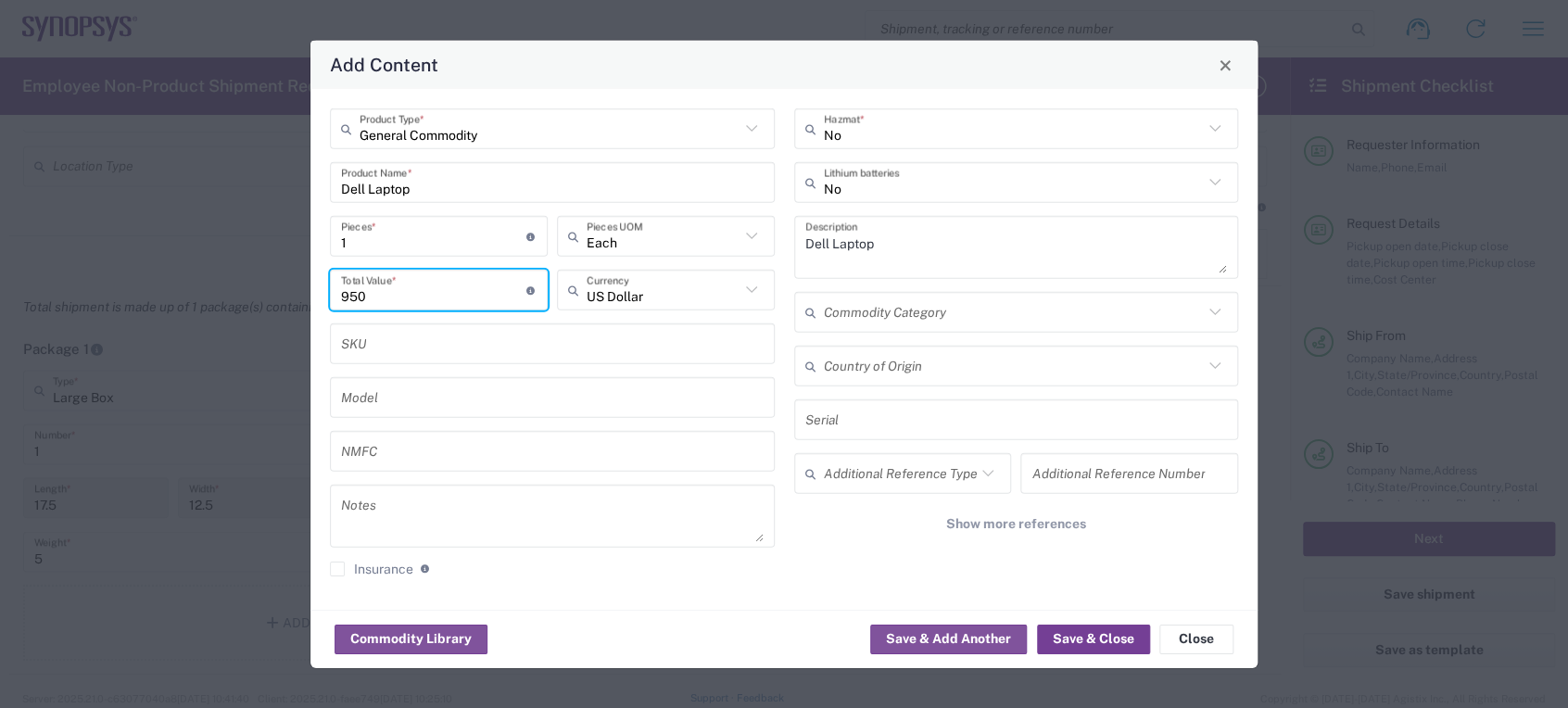
type input "950"
click at [1090, 638] on button "Save & Close" at bounding box center [1094, 638] width 113 height 29
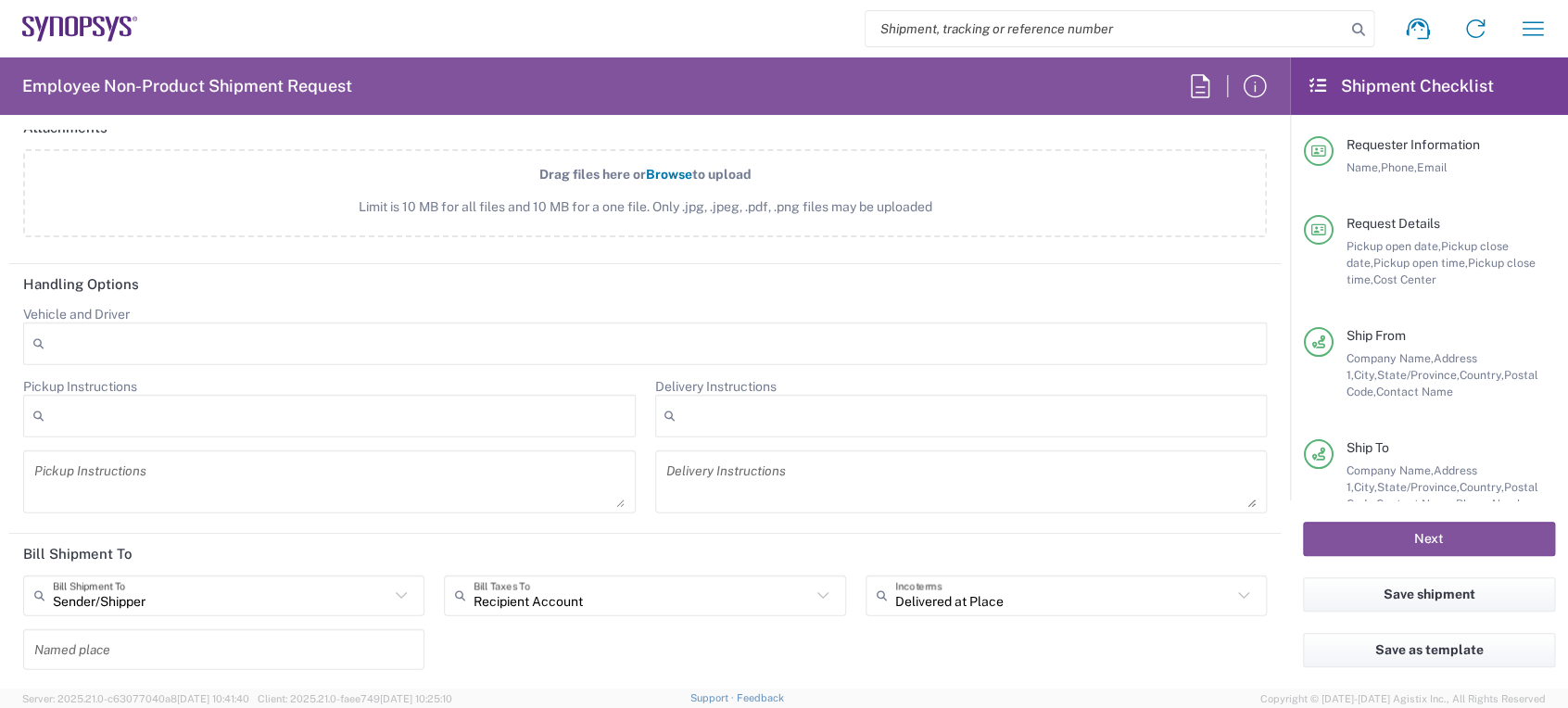
scroll to position [2389, 0]
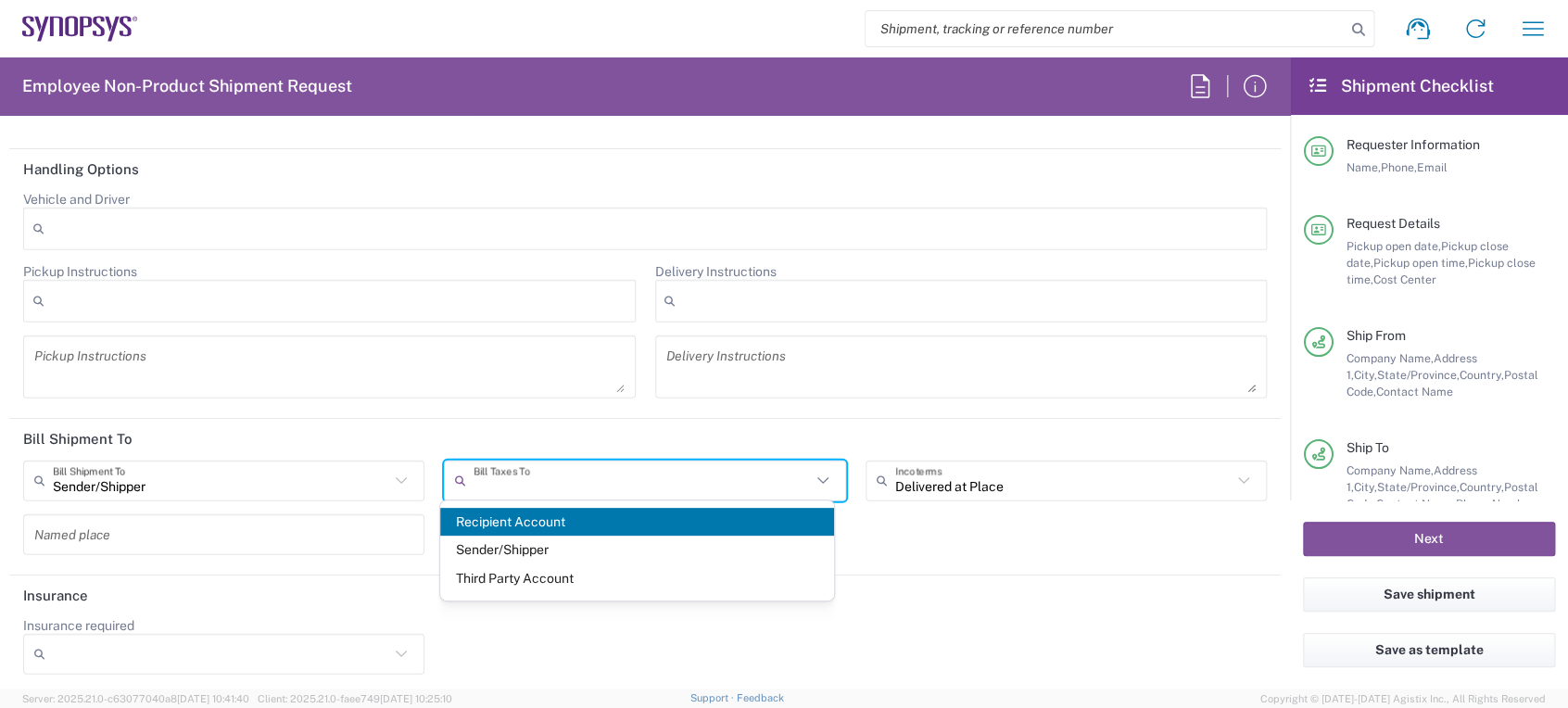
click at [622, 488] on input "text" at bounding box center [642, 480] width 336 height 32
click at [573, 542] on span "Sender/Shipper" at bounding box center [638, 550] width 395 height 28
type input "Sender/Shipper"
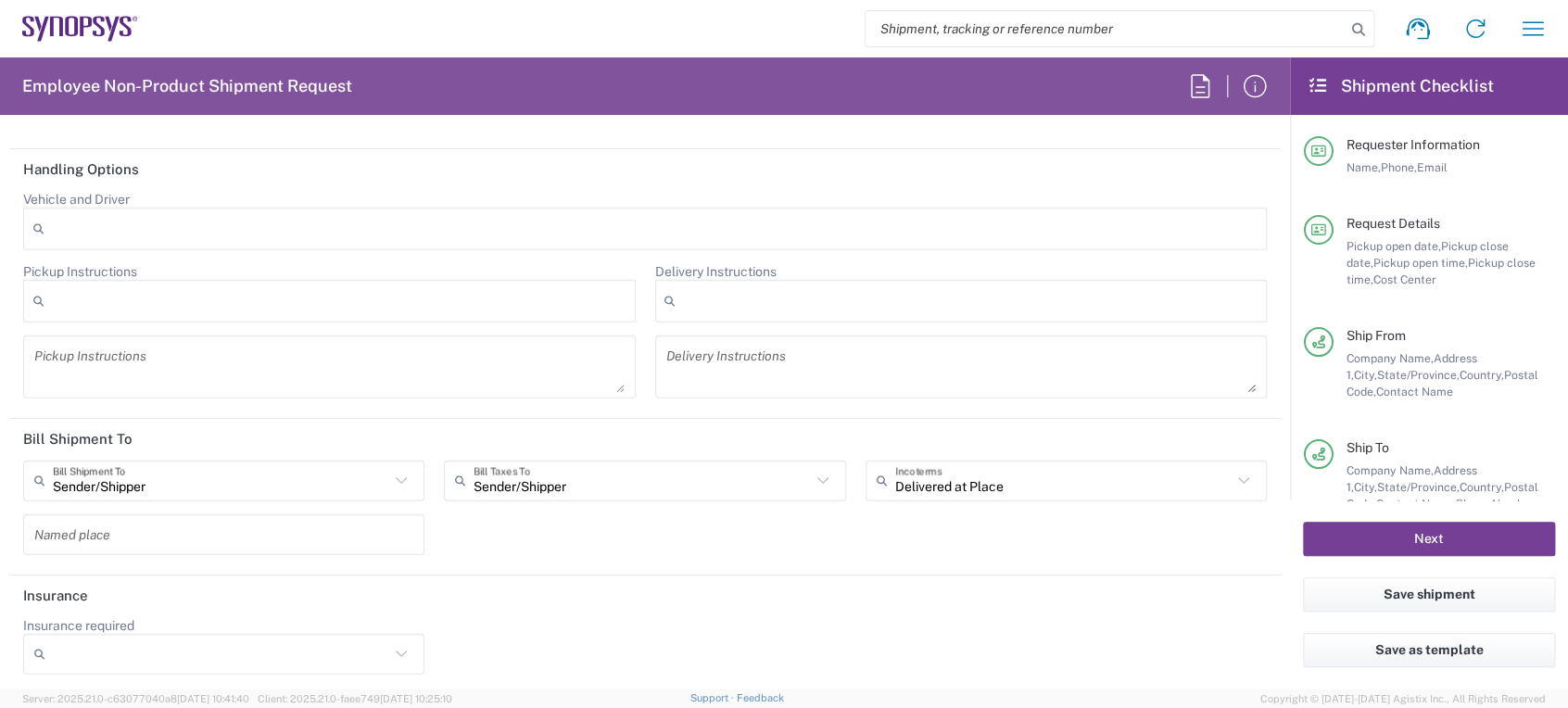
click at [1383, 535] on button "Next" at bounding box center [1428, 539] width 252 height 34
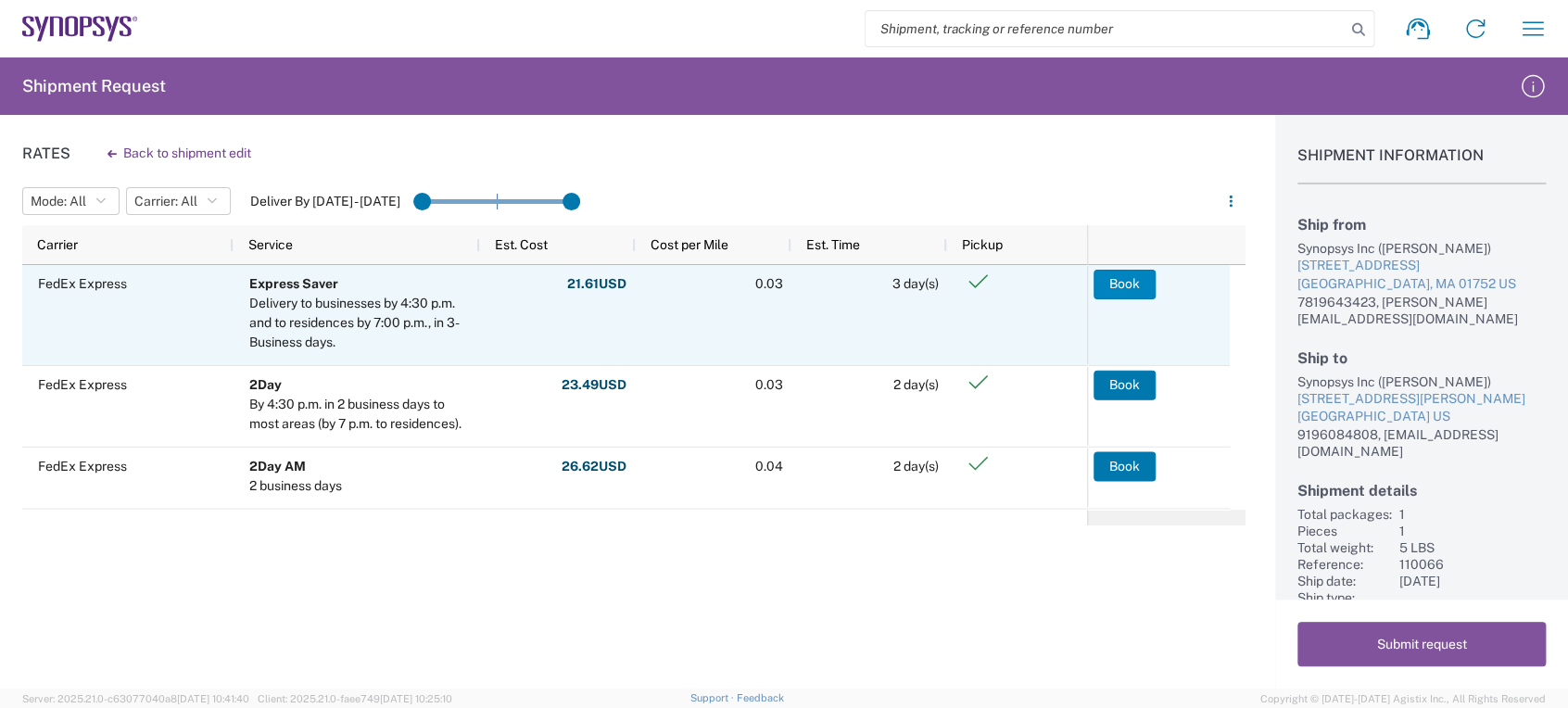
click at [1129, 280] on button "Book" at bounding box center [1125, 284] width 62 height 29
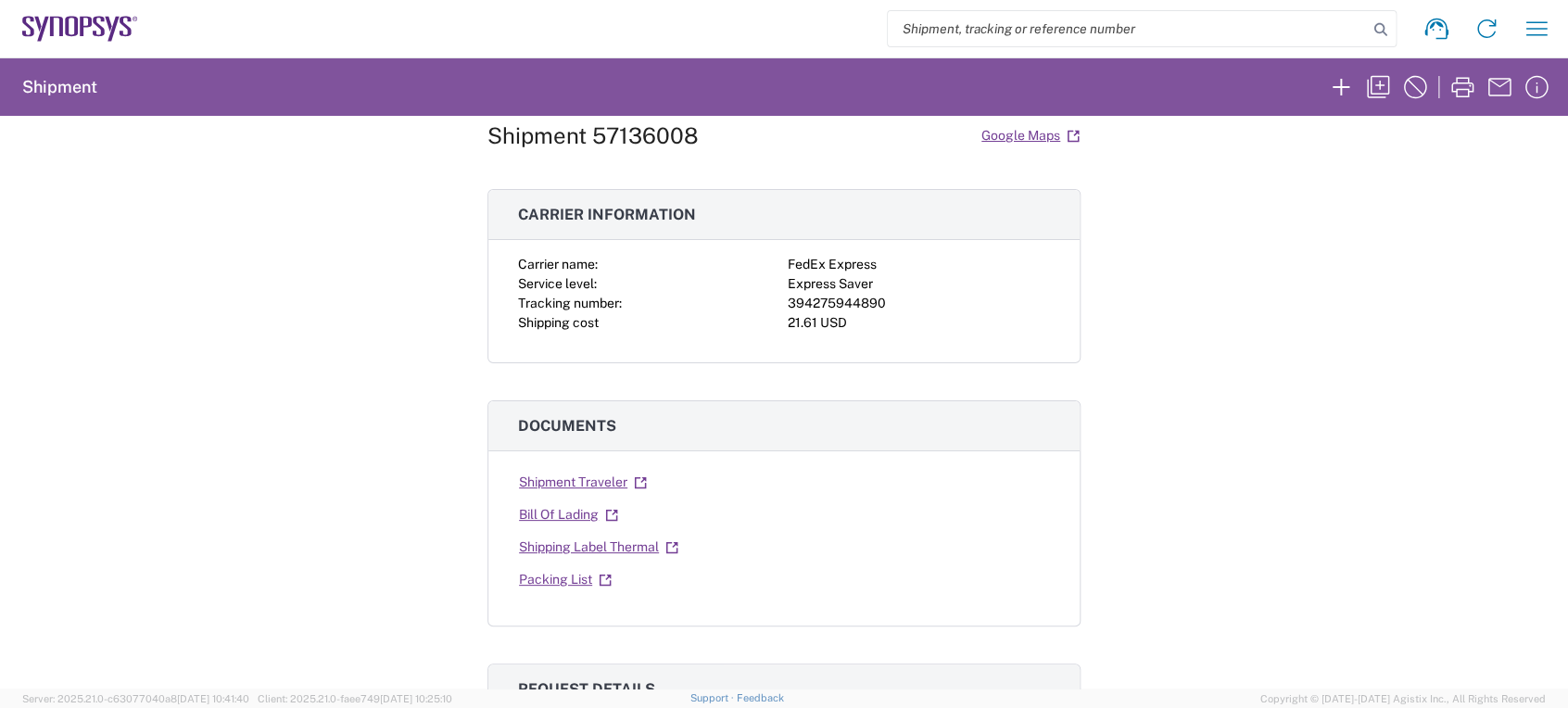
scroll to position [67, 0]
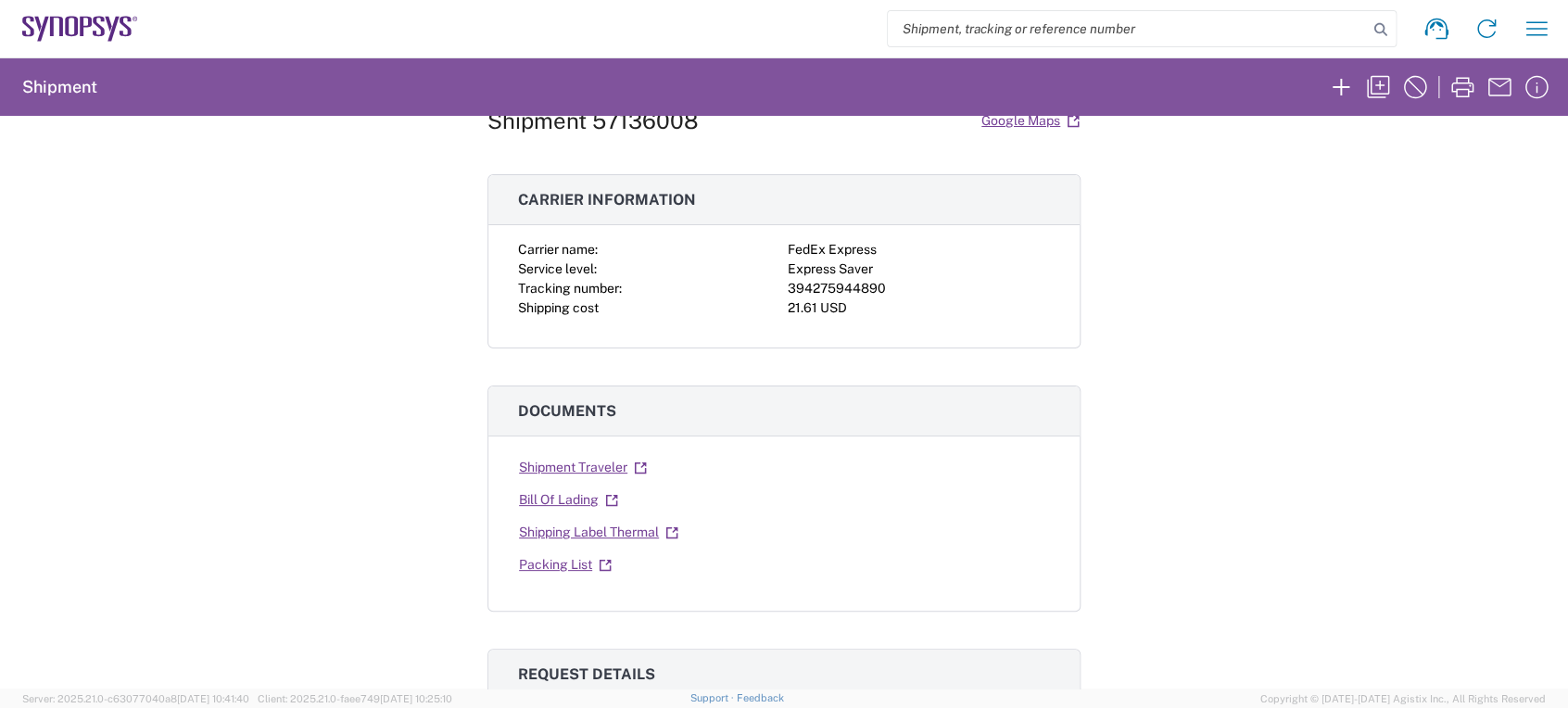
click at [825, 286] on div "394275944890" at bounding box center [918, 288] width 262 height 20
copy div "394275944890"
click at [741, 649] on h3 "Request details" at bounding box center [784, 674] width 591 height 50
click at [1468, 477] on div "Shipment 57136008 Google Maps Carrier information Carrier name: FedEx Express S…" at bounding box center [784, 403] width 1568 height 573
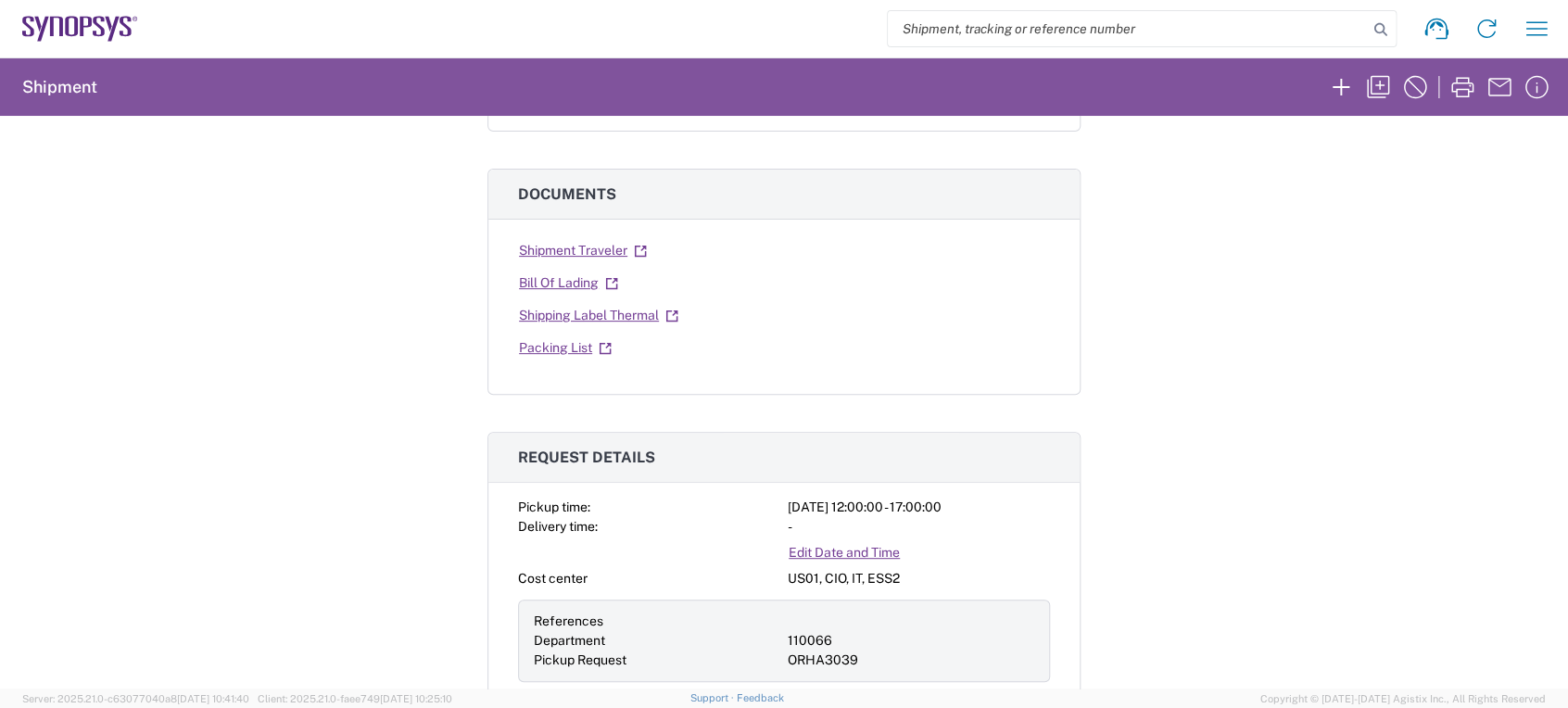
scroll to position [0, 0]
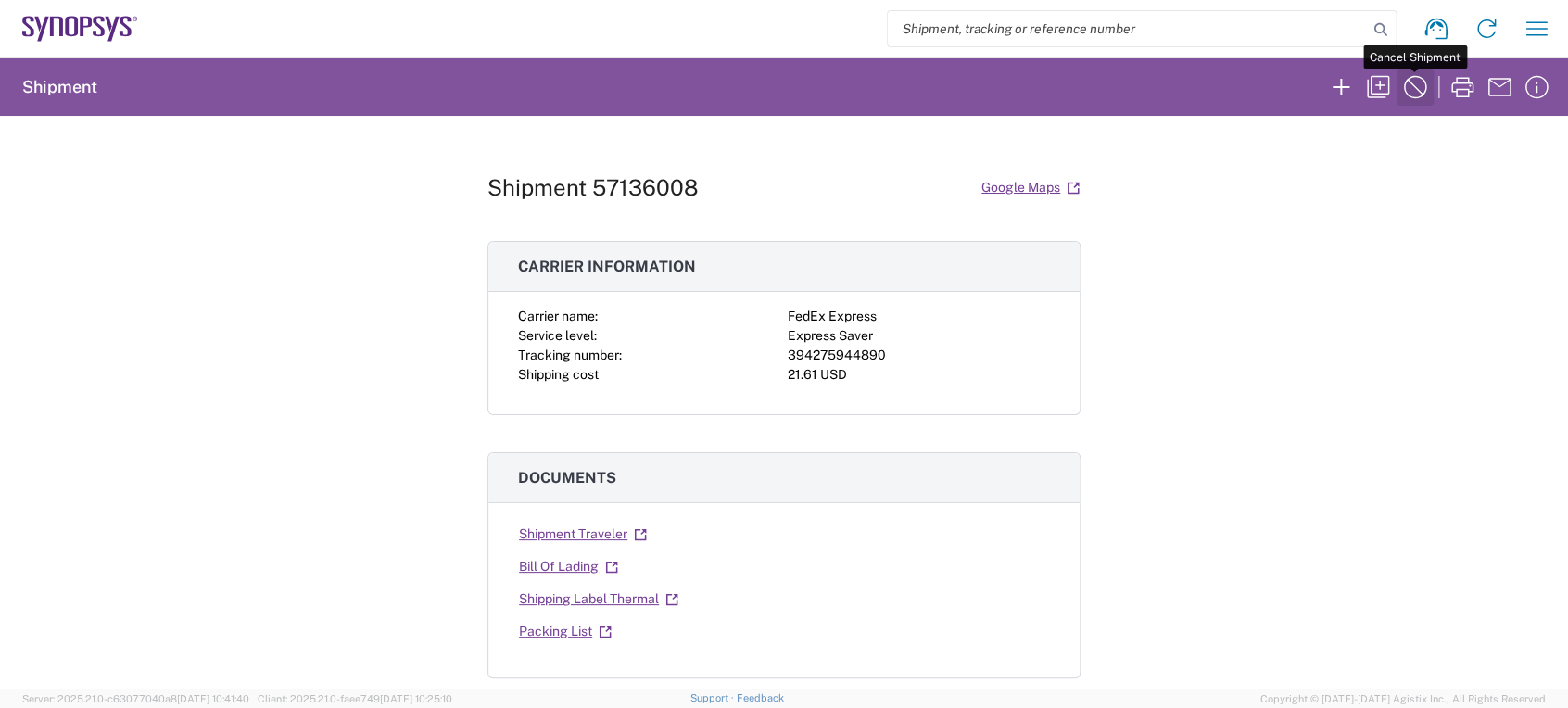
click at [1414, 95] on icon "button" at bounding box center [1414, 86] width 29 height 29
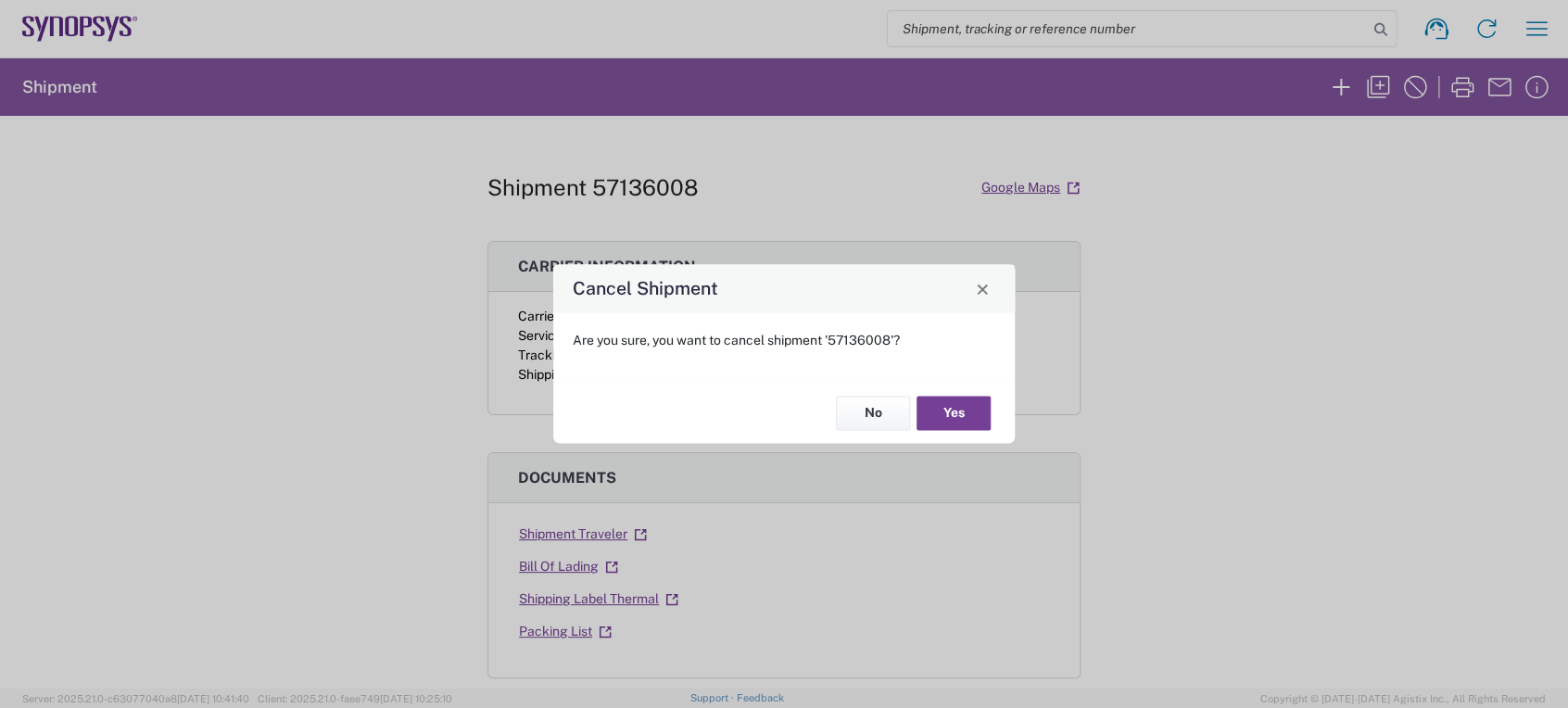
click at [979, 406] on button "Yes" at bounding box center [954, 413] width 74 height 34
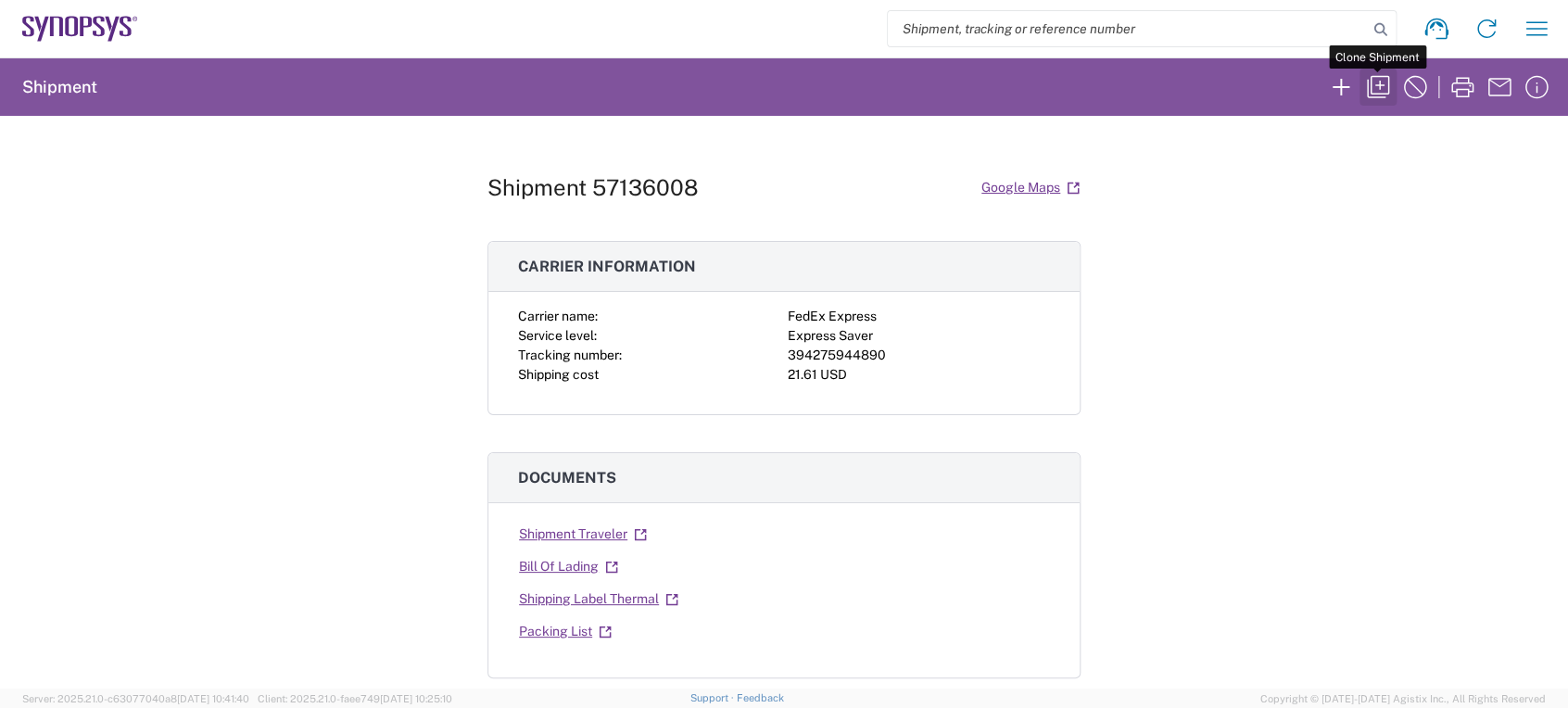
click at [1371, 88] on icon "button" at bounding box center [1377, 86] width 29 height 29
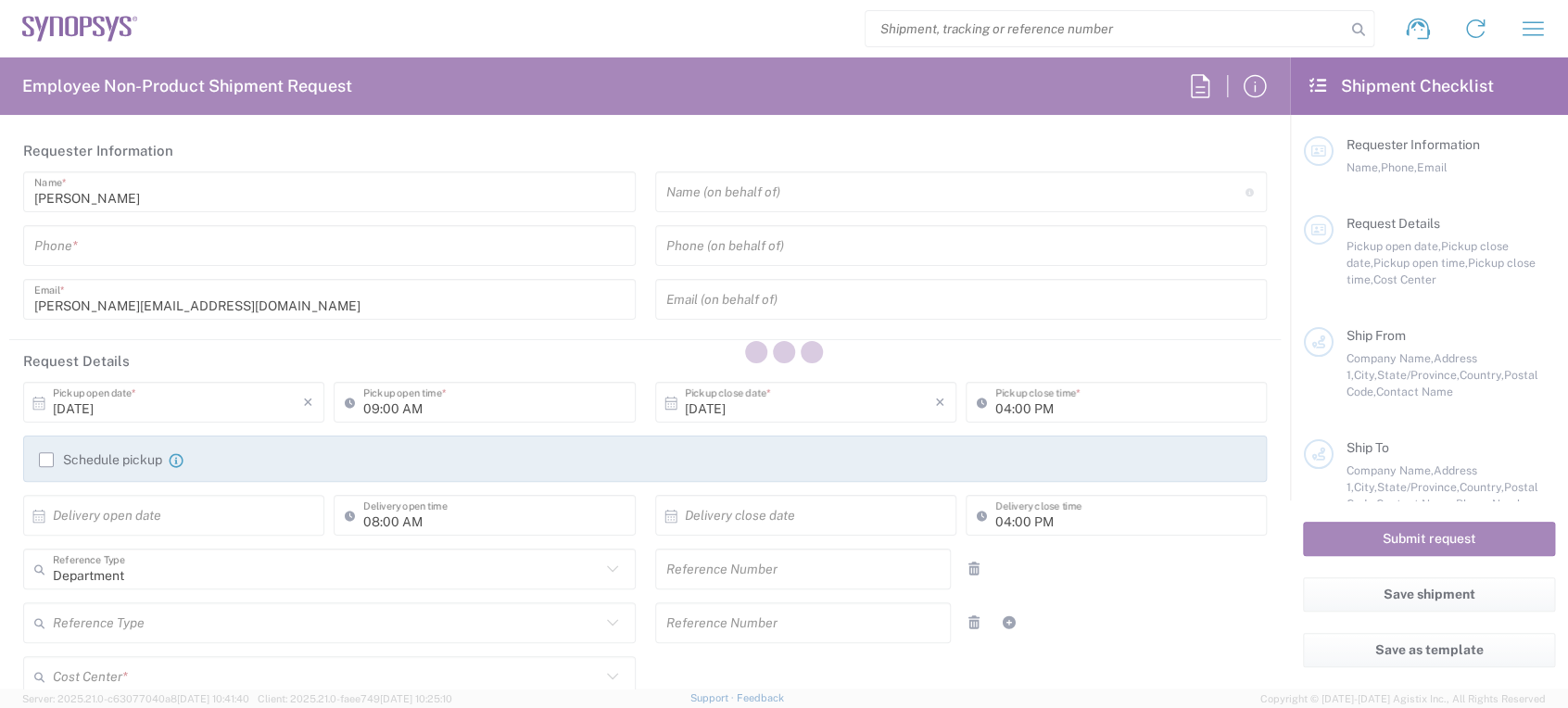
type input "7819643423"
type input "12:00 PM"
type input "05:00 PM"
type input "110066"
type textarea "RITM0396903 System Return"
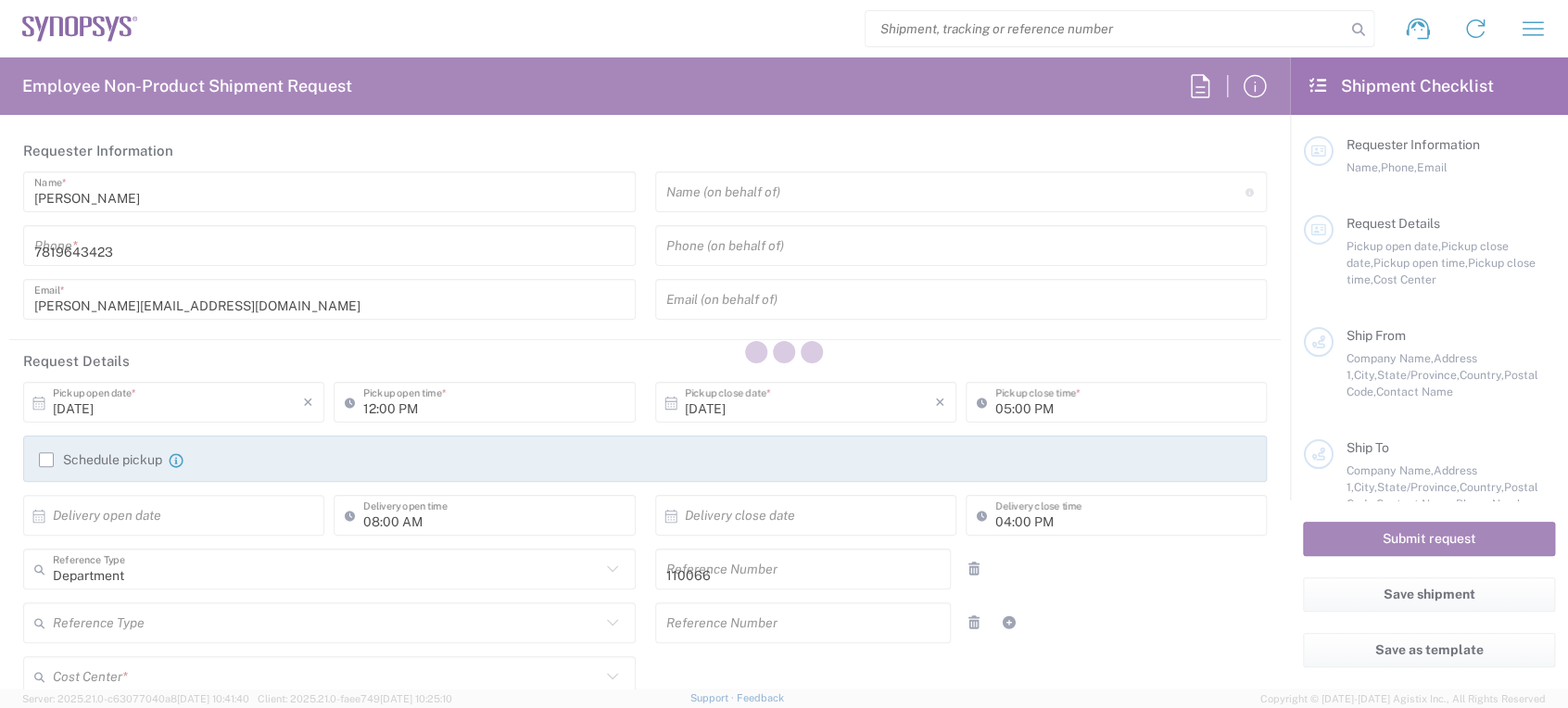
type input "Marlboro US04"
type input "Synopsys Inc"
type input "[STREET_ADDRESS]"
type input "Suite 302B"
type input "[GEOGRAPHIC_DATA]"
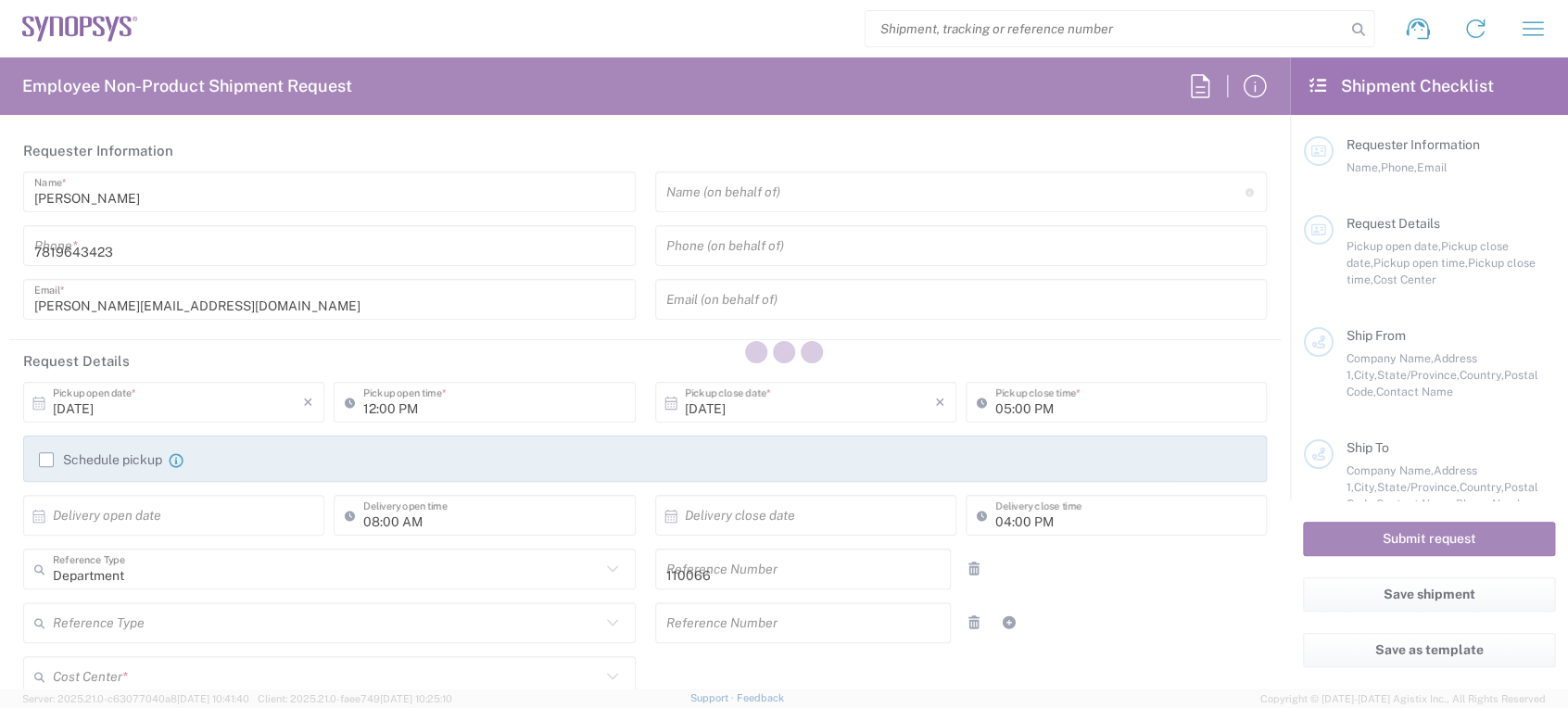
type input "[US_STATE]"
type input "01752"
type input "[PERSON_NAME]"
type input "7819643423"
type input "[PERSON_NAME][EMAIL_ADDRESS][DOMAIN_NAME]"
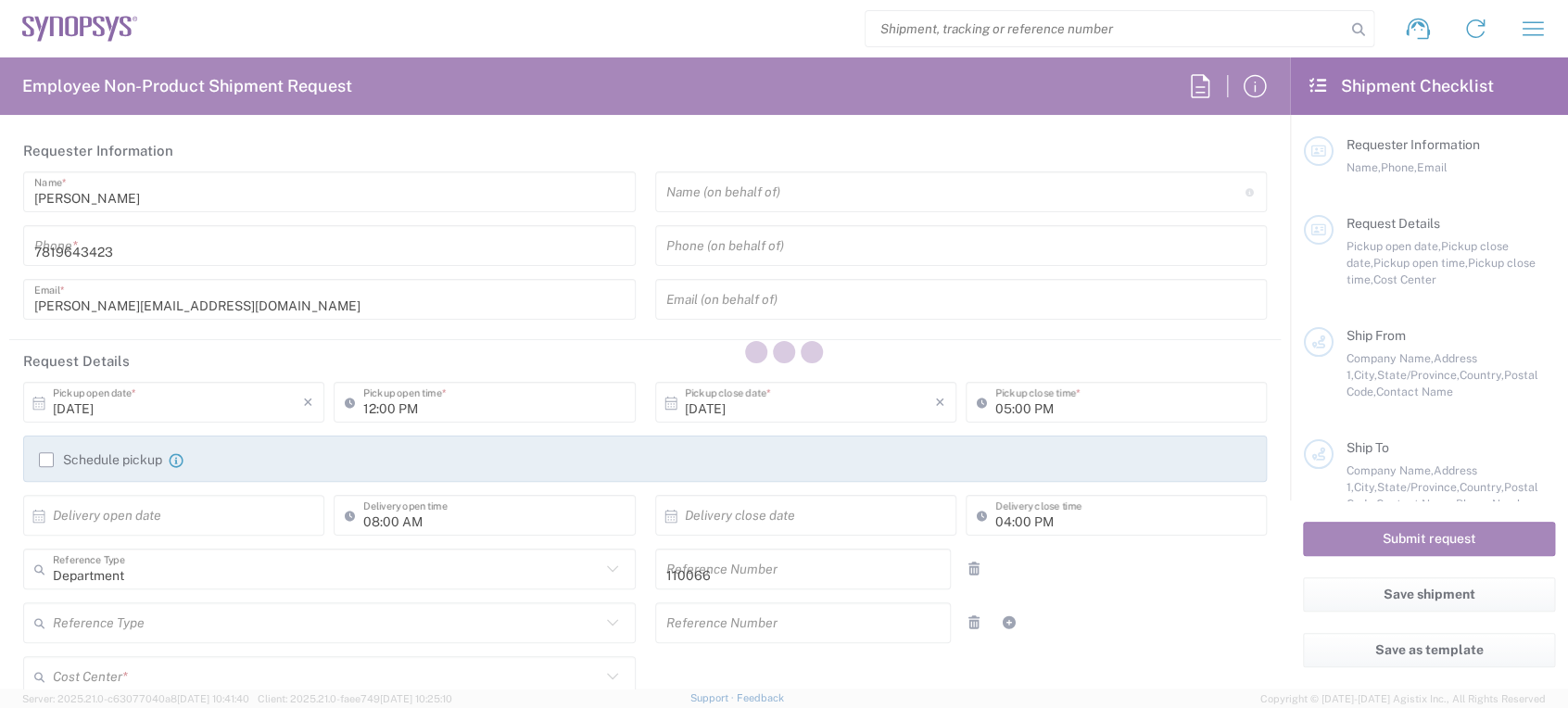
type input "Morrisville US54"
type input "Synopsys Inc"
type input "[STREET_ADDRESS][PERSON_NAME]"
type input "Suite 300"
type input "Morrisville"
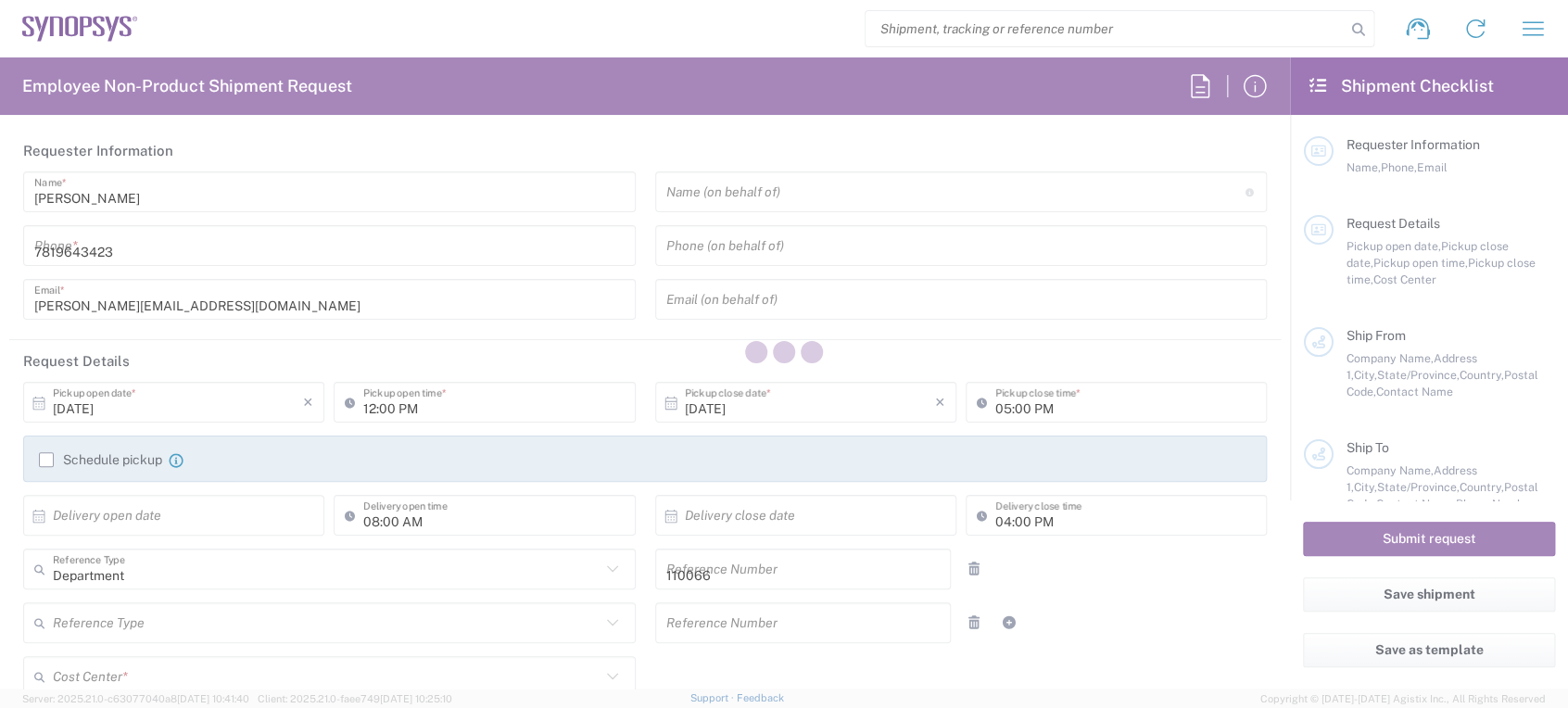
type input "[US_STATE]"
type input "27560"
type input "[PERSON_NAME]"
type input "9196084808"
type input "[EMAIL_ADDRESS][DOMAIN_NAME]"
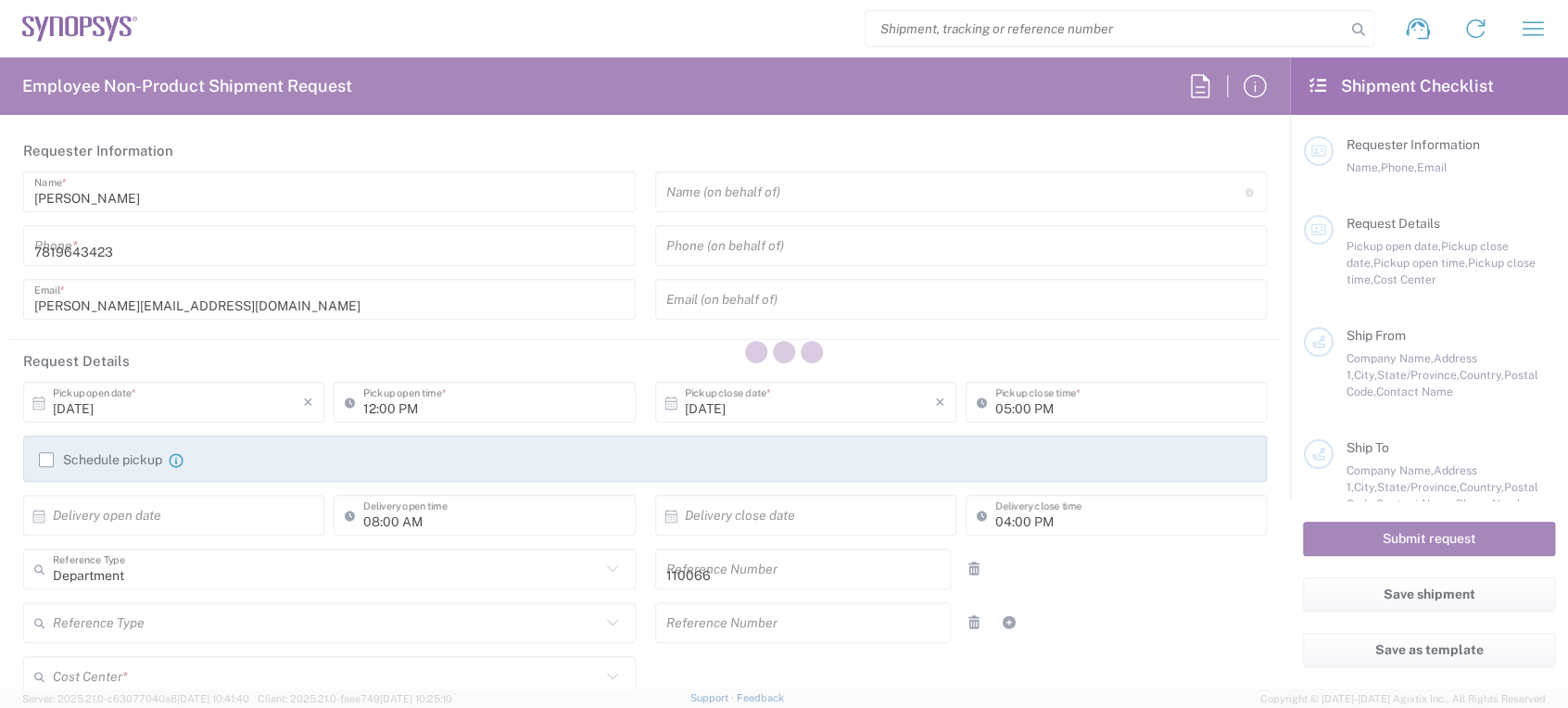
type input "US01, CIO, IT, ESS2 110066"
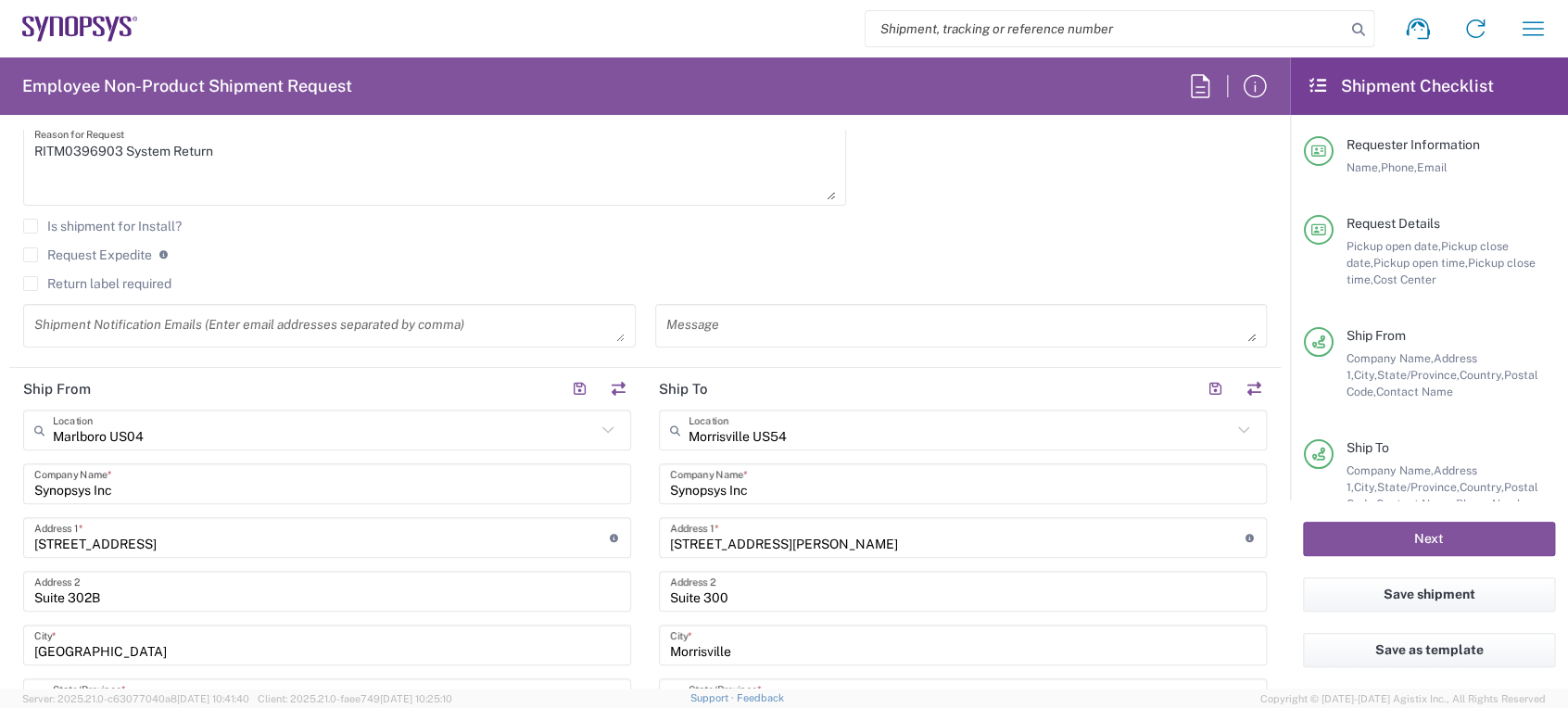
scroll to position [637, 0]
click at [605, 387] on button "button" at bounding box center [617, 391] width 26 height 26
type input "Morrisville US54"
type input "[STREET_ADDRESS][PERSON_NAME]"
type input "Suite 300"
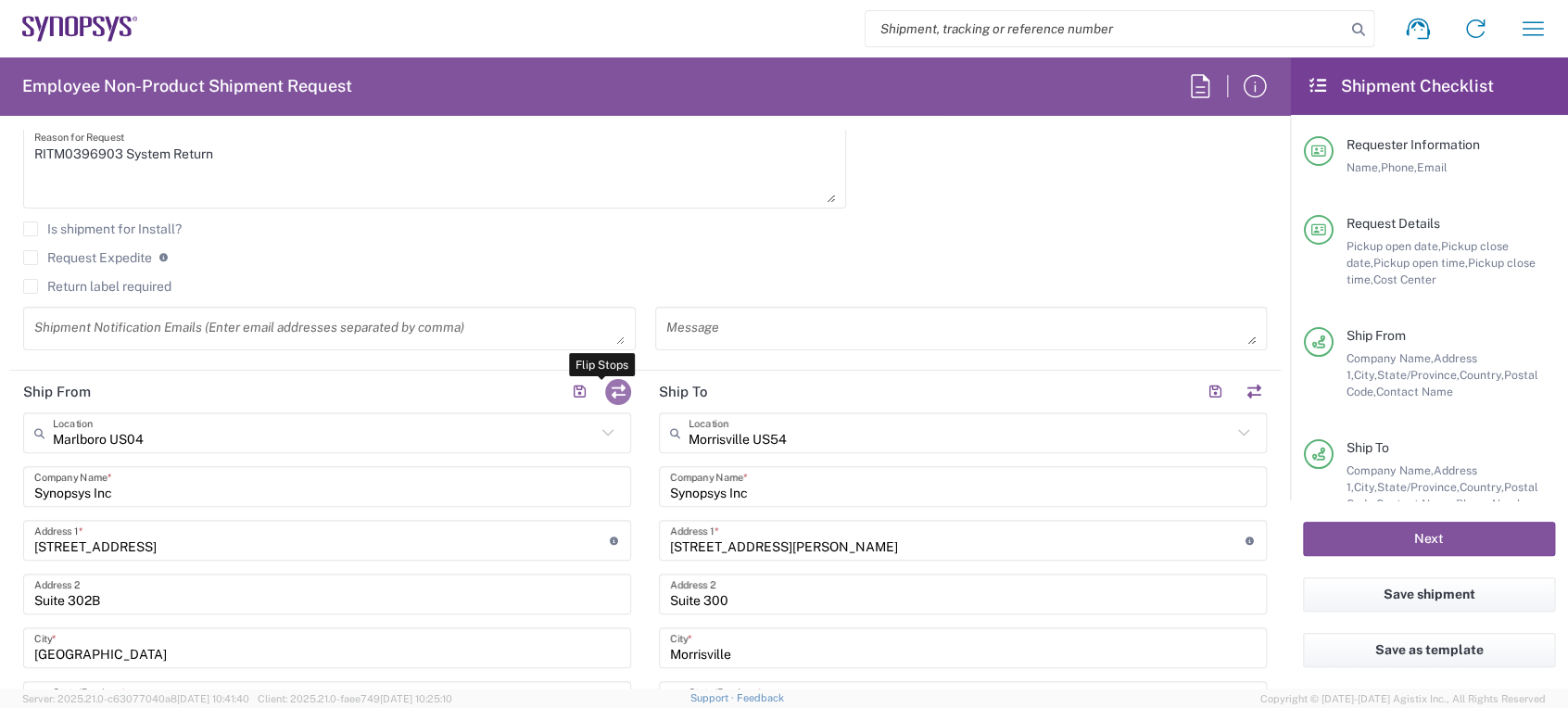
type input "Morrisville"
type input "[US_STATE]"
type input "27560"
type input "[PERSON_NAME]"
type input "9196084808"
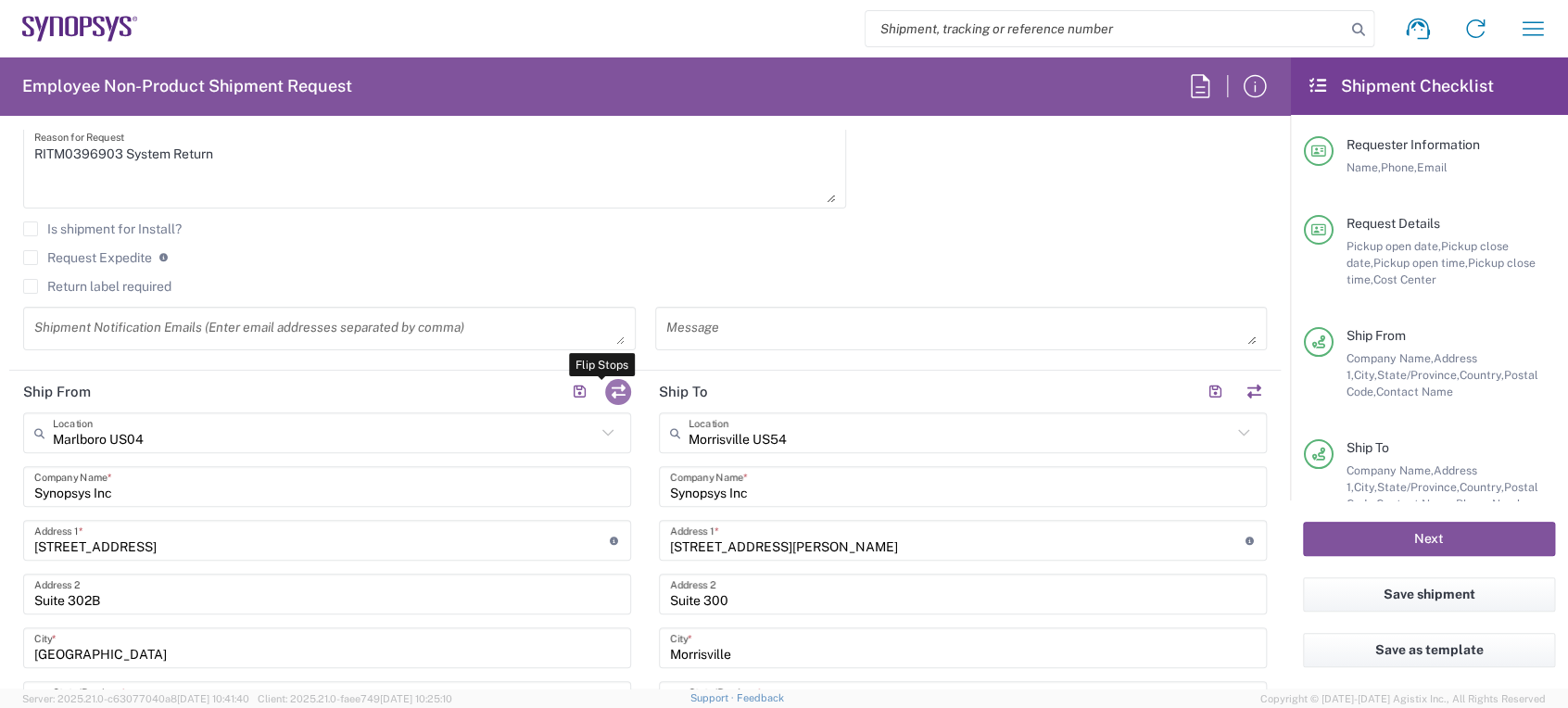
type input "[EMAIL_ADDRESS][DOMAIN_NAME]"
type input "Marlboro US04"
type input "[STREET_ADDRESS]"
type input "Suite 302B"
type input "[GEOGRAPHIC_DATA]"
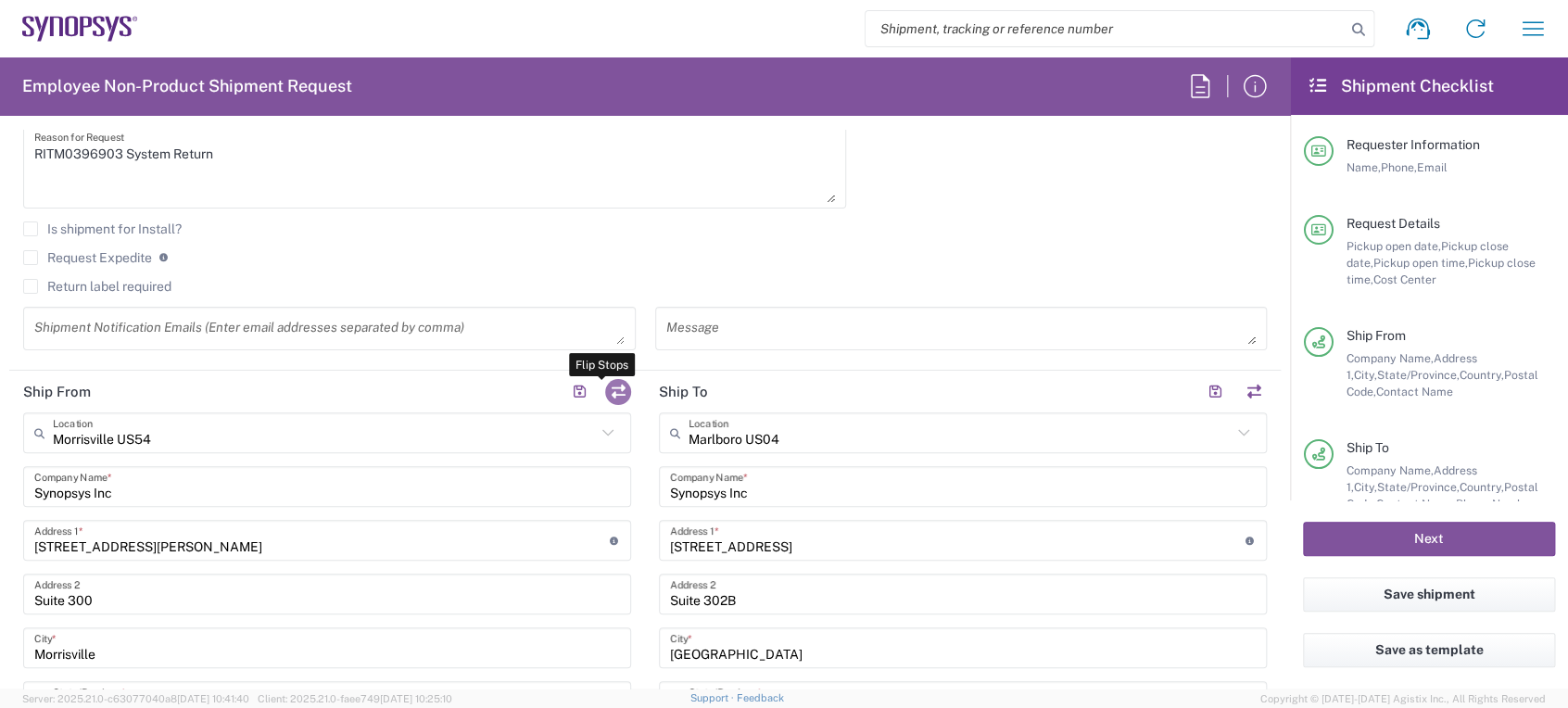
type input "[US_STATE]"
type input "01752"
type input "[PERSON_NAME]"
type input "7819643423"
type input "[PERSON_NAME][EMAIL_ADDRESS][DOMAIN_NAME]"
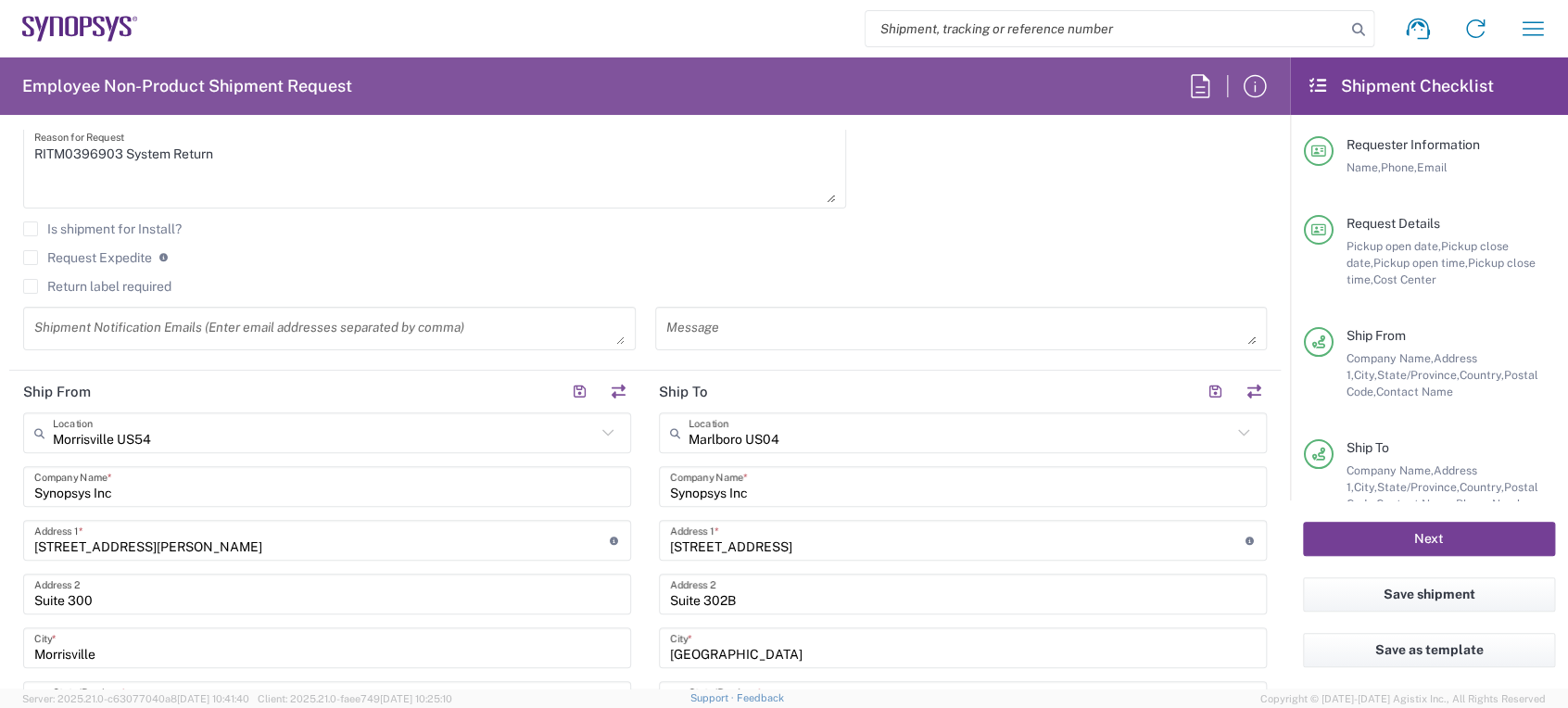
click at [1471, 539] on button "Next" at bounding box center [1428, 539] width 252 height 34
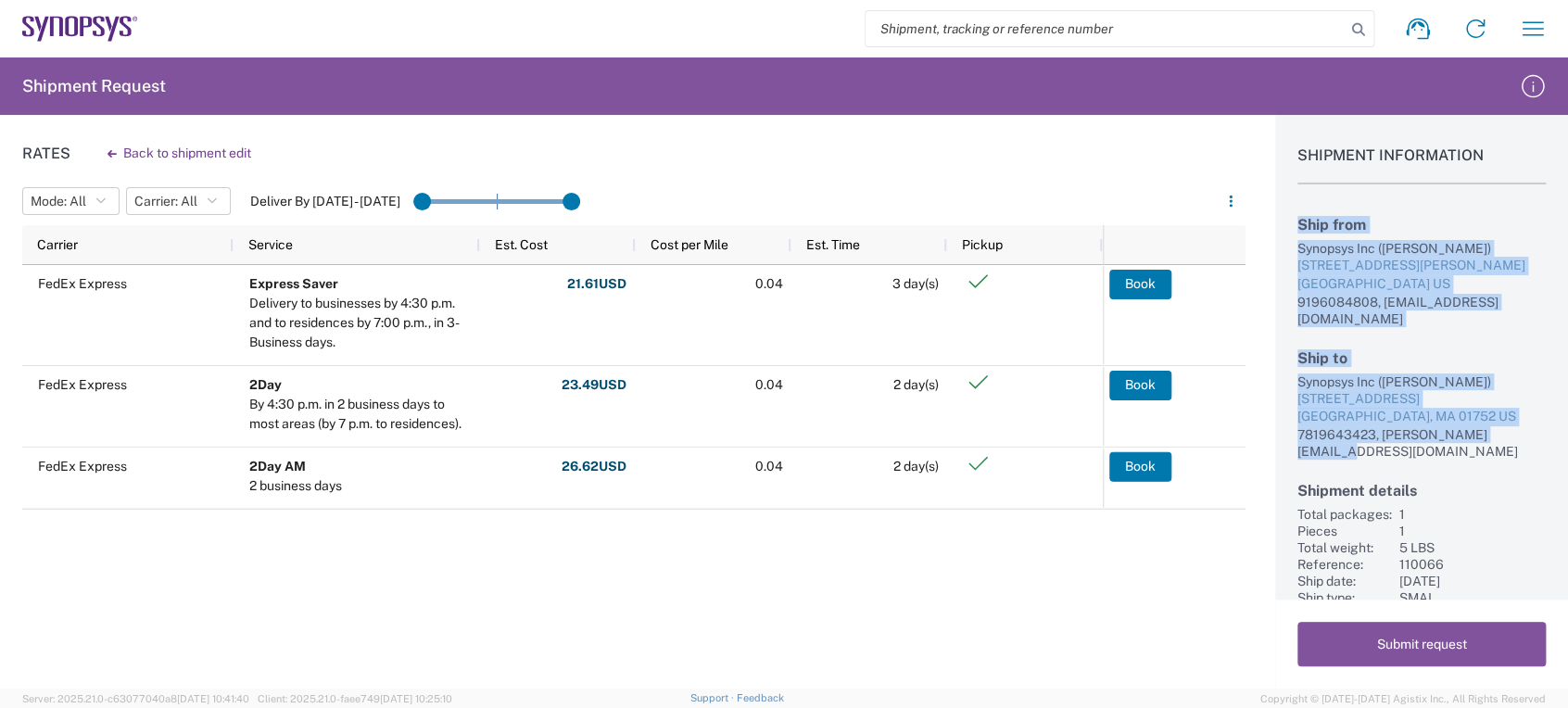
drag, startPoint x: 1297, startPoint y: 224, endPoint x: 1566, endPoint y: 423, distance: 334.6
click at [1566, 423] on div "Shipment Information Ship from Synopsys Inc ([PERSON_NAME]) [STREET_ADDRESS][PE…" at bounding box center [1422, 357] width 293 height 485
copy div "Ship from Synopsys Inc ([PERSON_NAME]) [STREET_ADDRESS][PERSON_NAME] US 9196084…"
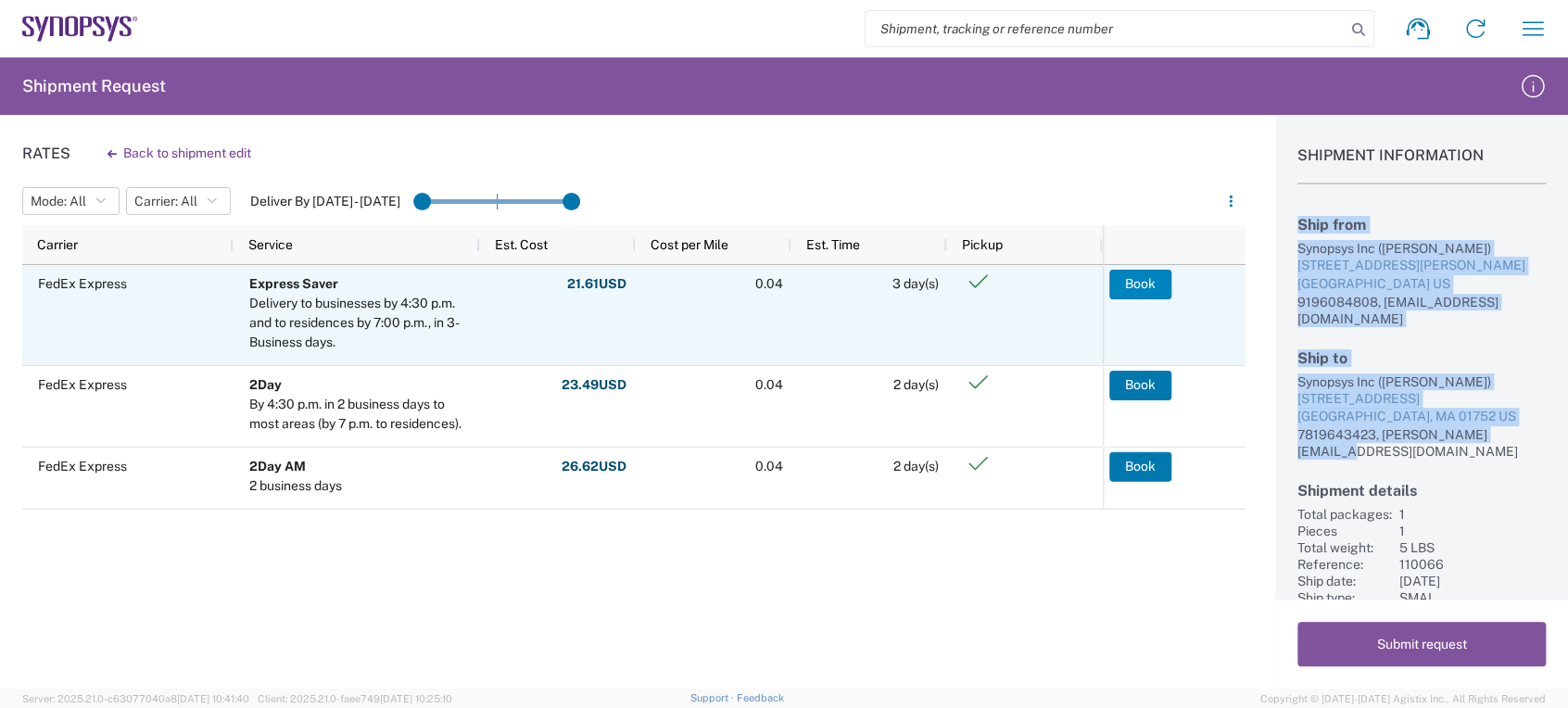
click at [1137, 299] on button "Book" at bounding box center [1140, 284] width 62 height 29
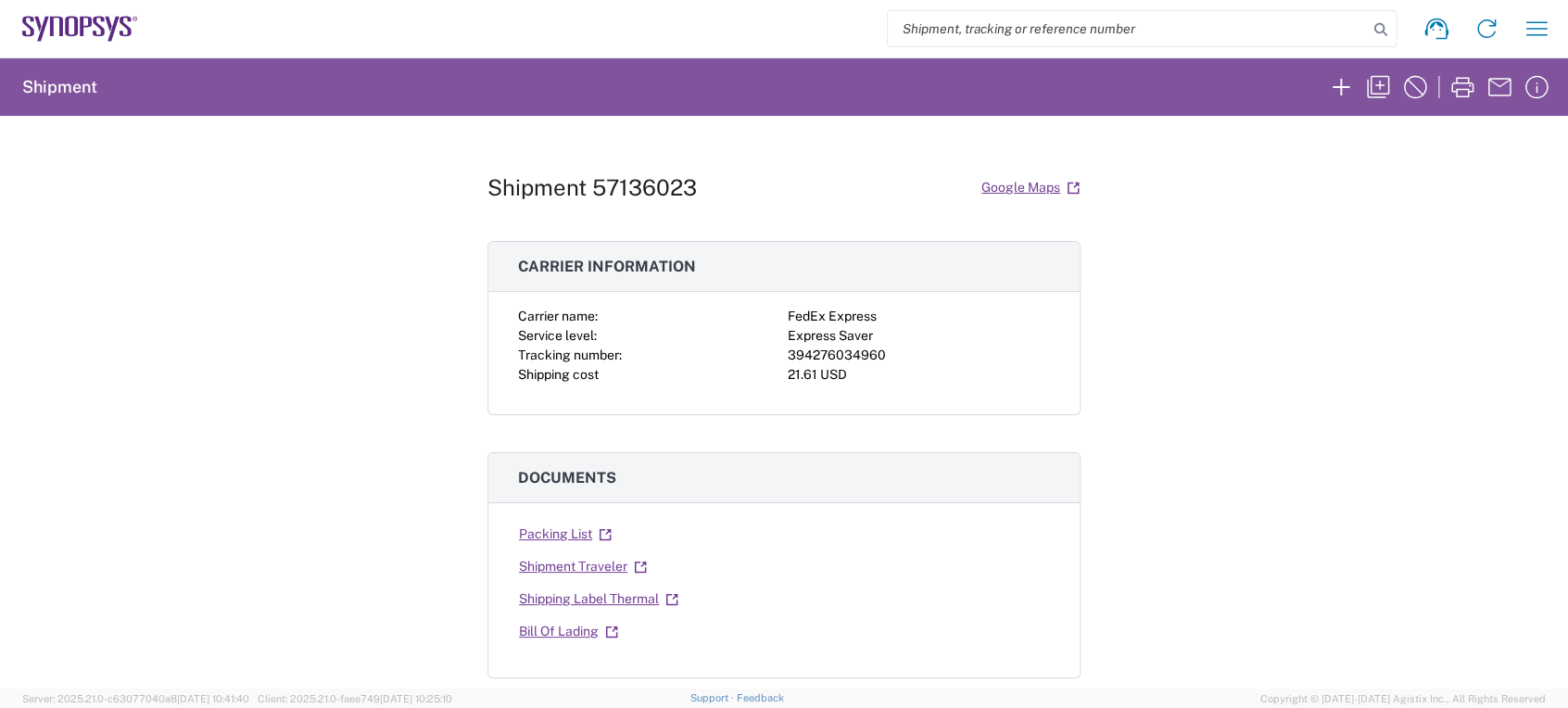
click at [821, 346] on div "394276034960" at bounding box center [918, 355] width 262 height 20
click at [829, 353] on div "394276034960" at bounding box center [918, 355] width 262 height 20
copy div "394276034960"
click at [830, 351] on div "394276034960" at bounding box center [918, 355] width 262 height 20
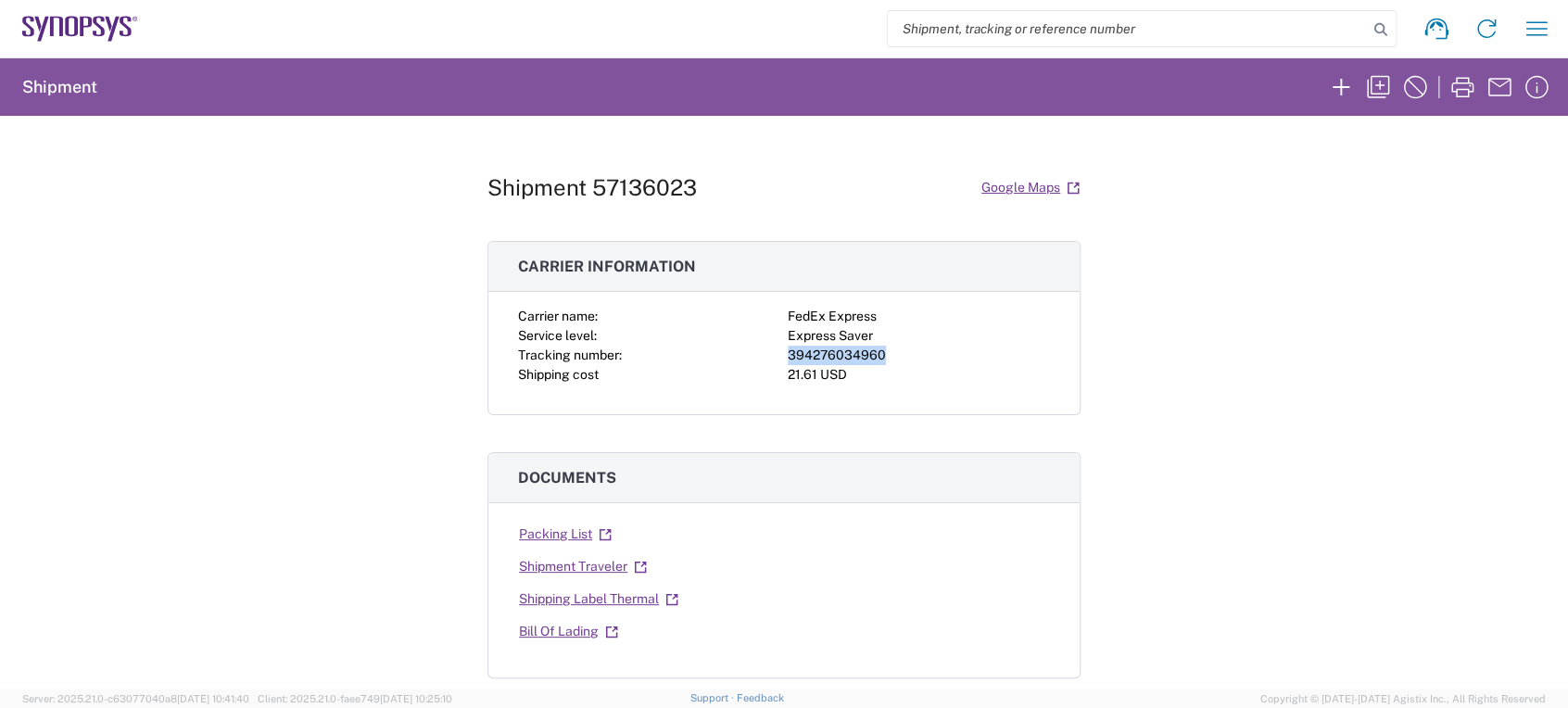
click at [830, 351] on div "394276034960" at bounding box center [918, 355] width 262 height 20
